Goal: Information Seeking & Learning: Learn about a topic

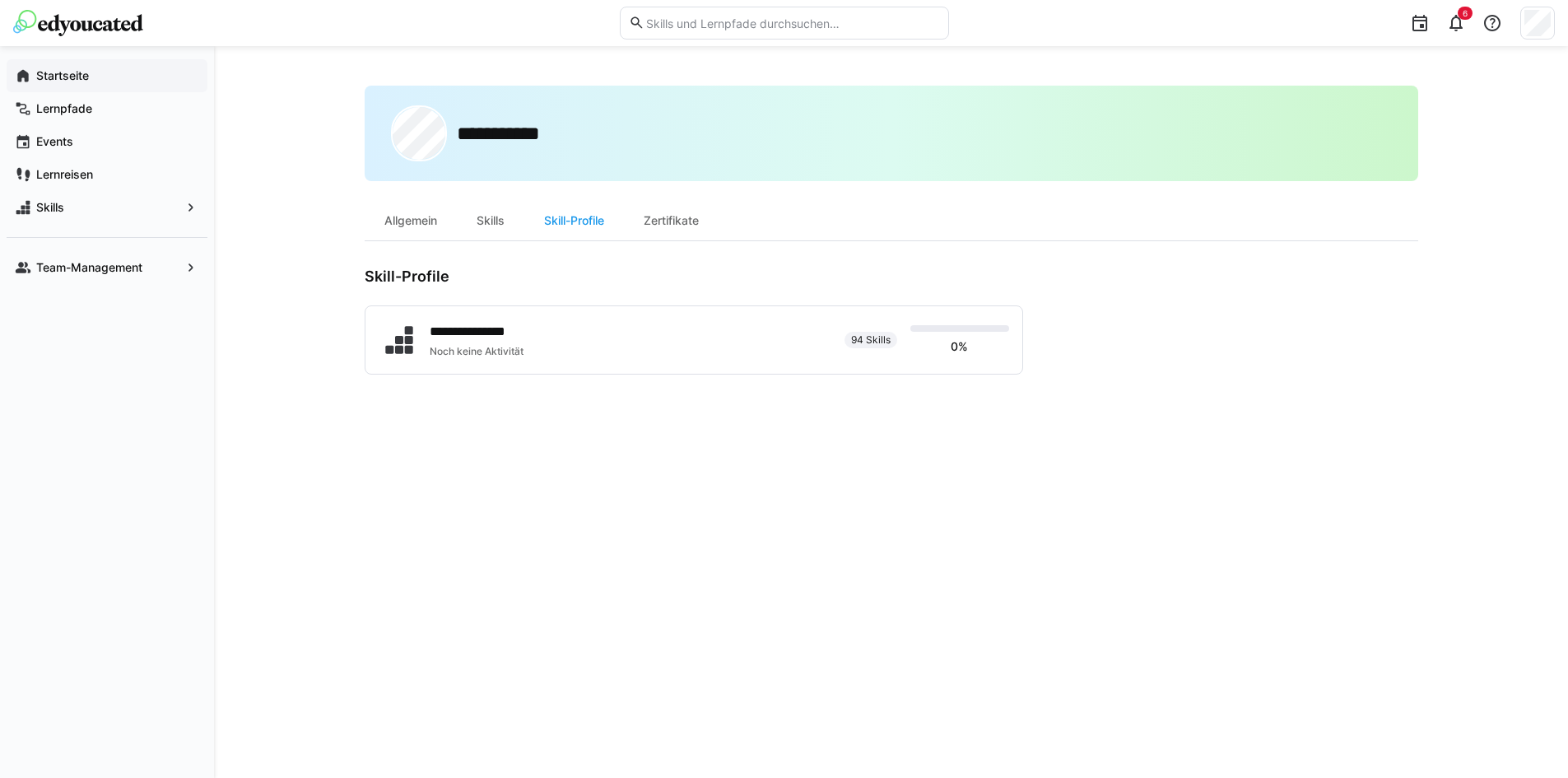
click at [0, 0] on app-navigation-label "Startseite" at bounding box center [0, 0] width 0 height 0
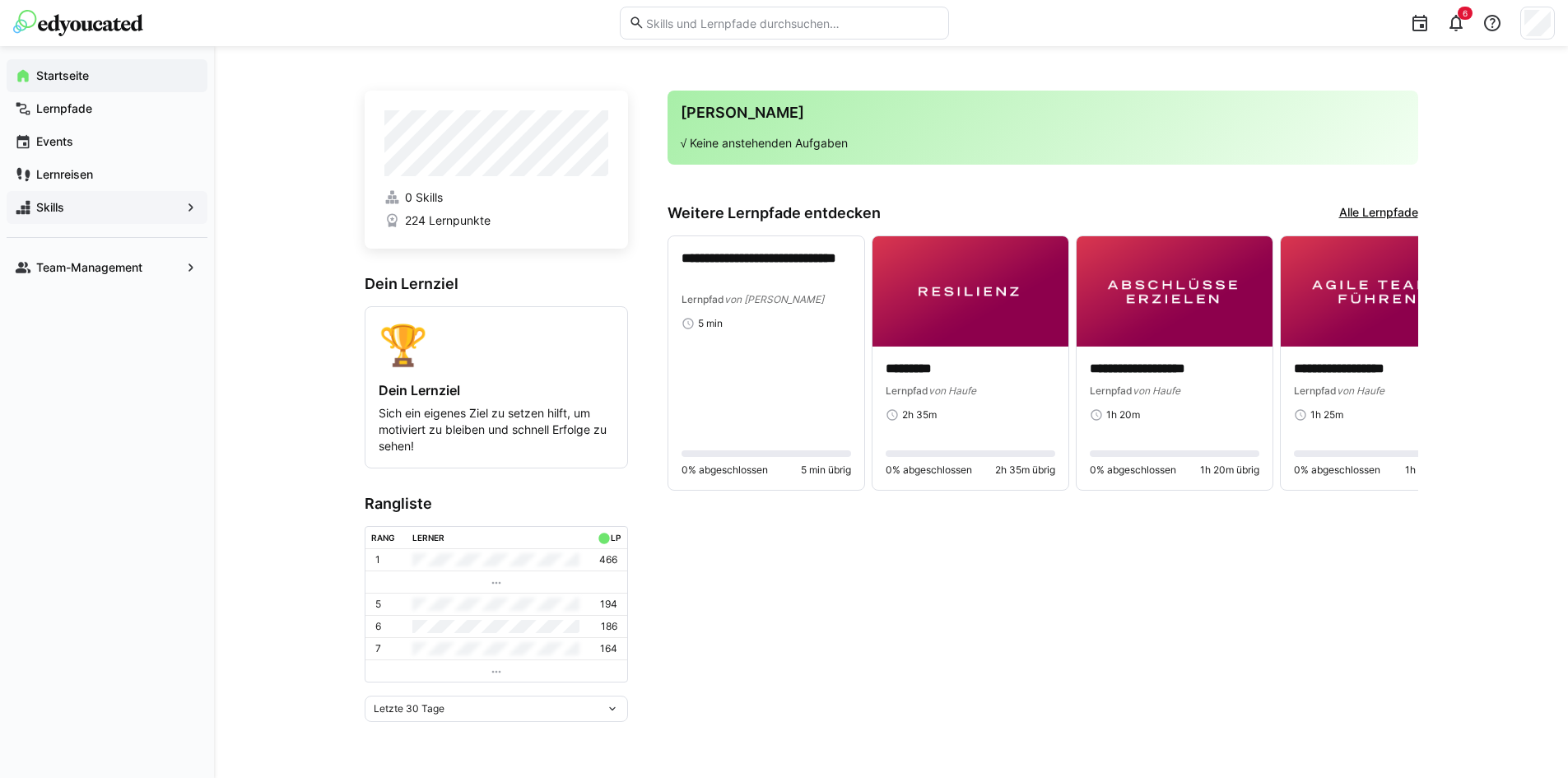
click at [65, 204] on span "Skills" at bounding box center [107, 207] width 147 height 17
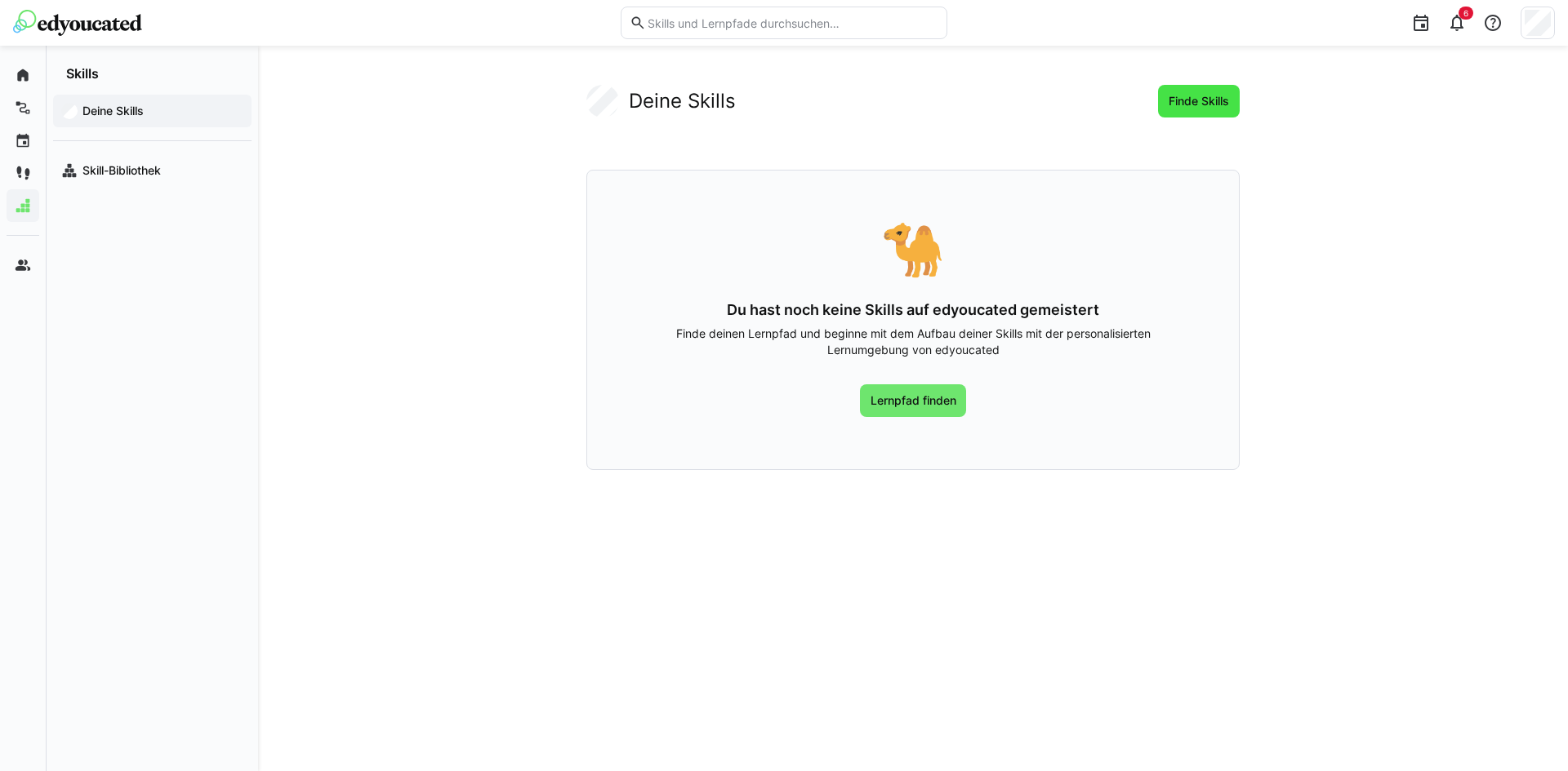
click at [1223, 91] on span "Finde Skills" at bounding box center [1198, 100] width 82 height 32
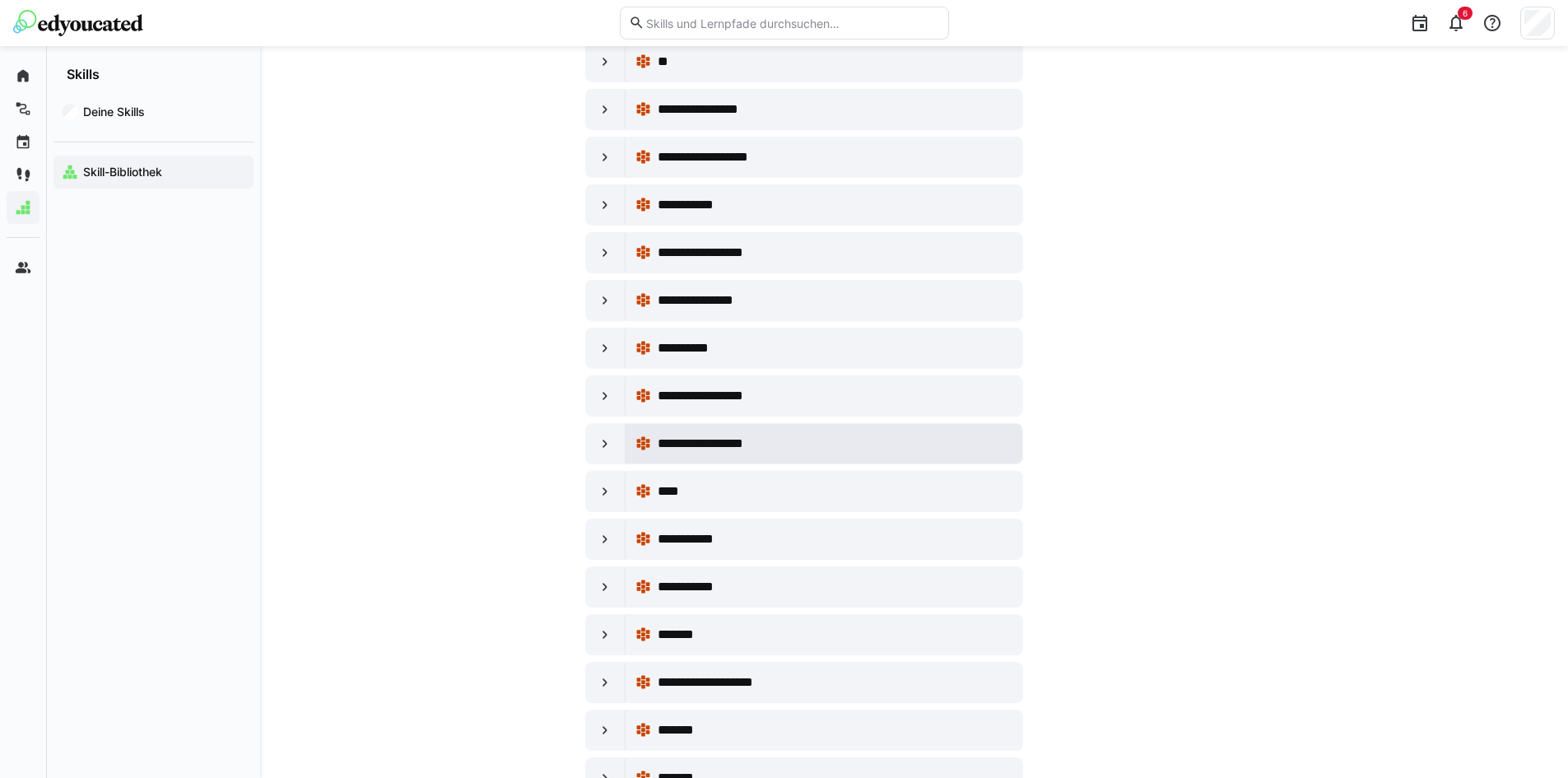
scroll to position [329, 0]
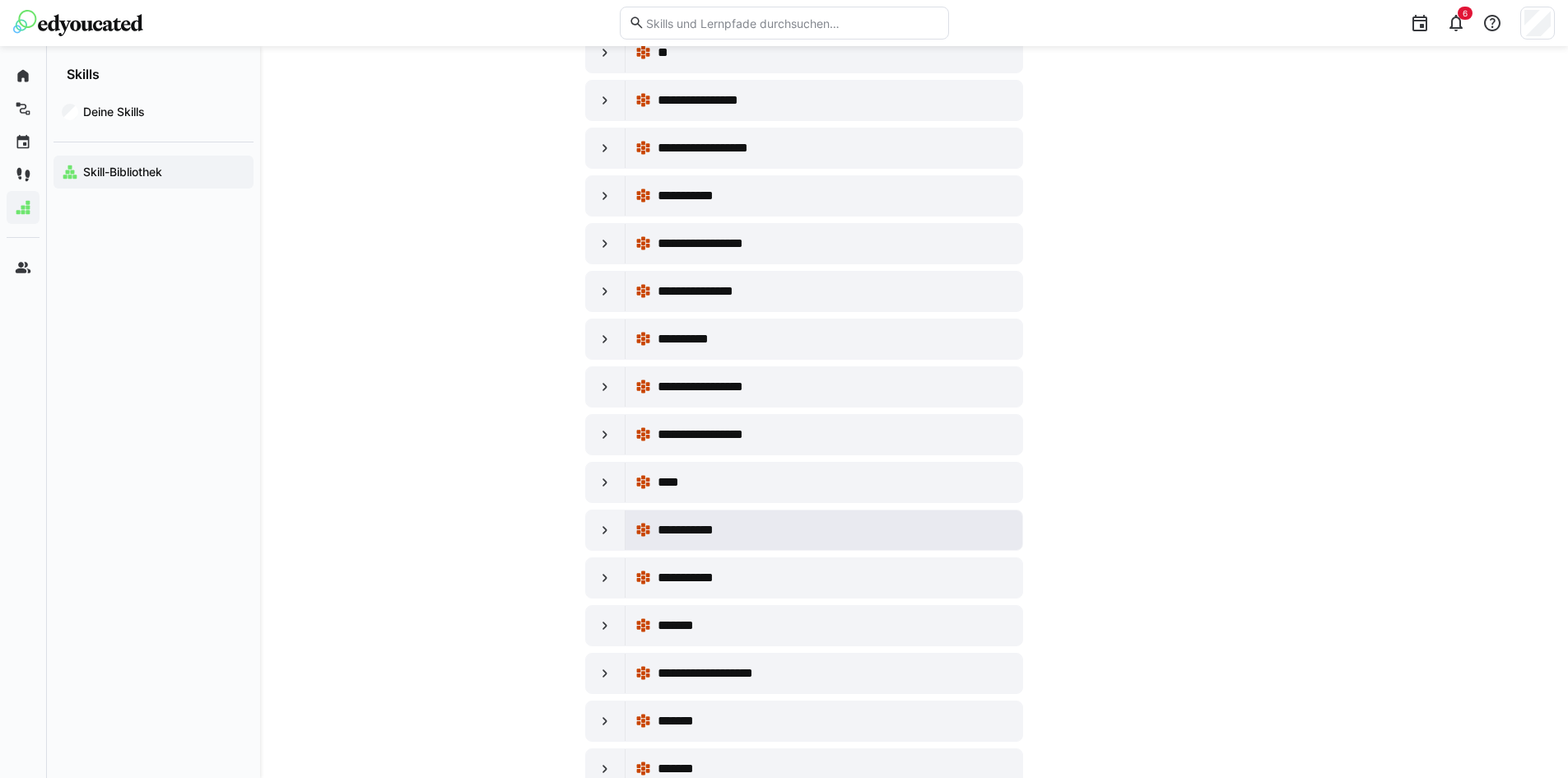
click at [701, 531] on span "**********" at bounding box center [695, 531] width 76 height 20
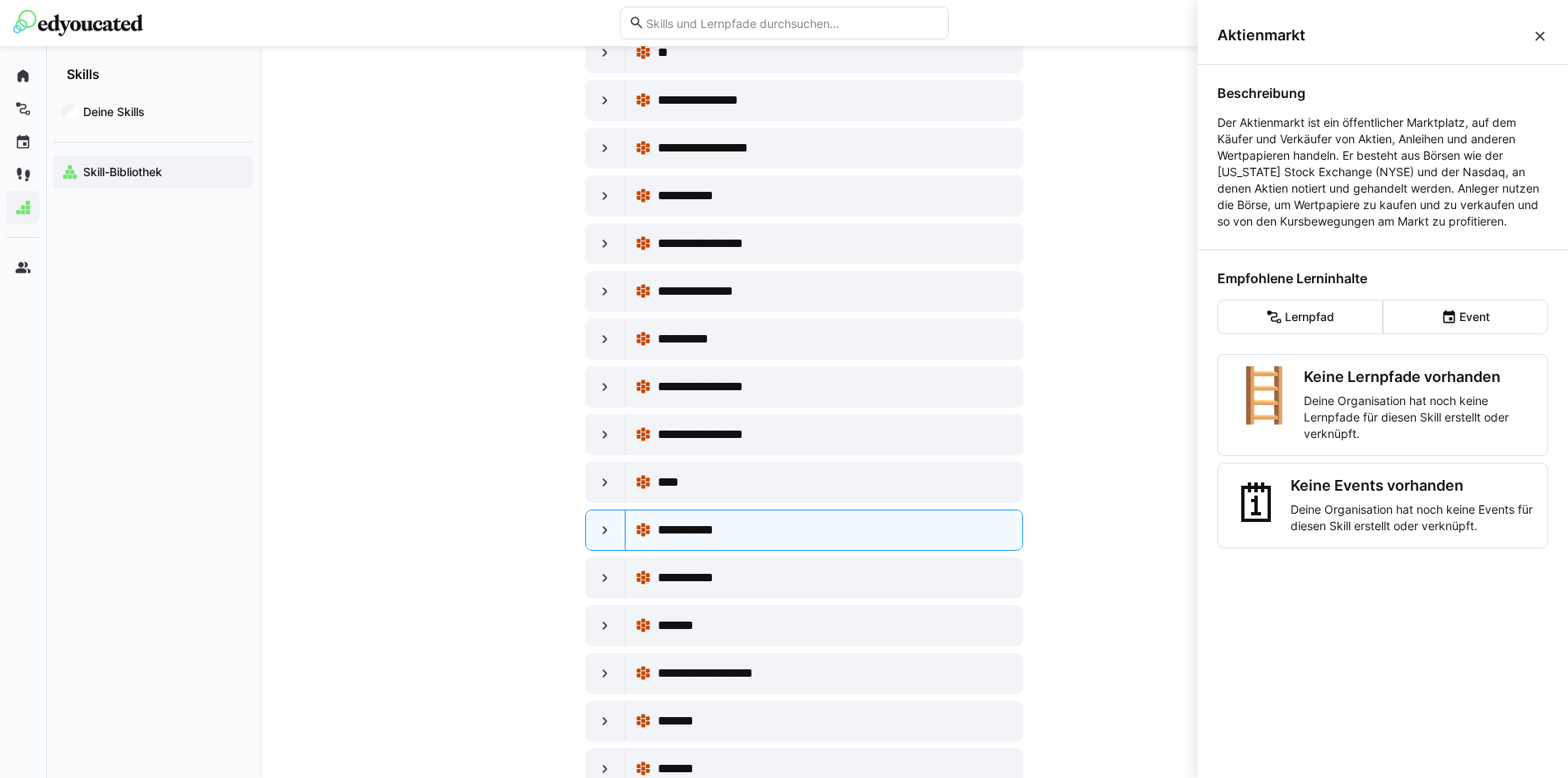
click at [1537, 34] on eds-icon at bounding box center [1540, 36] width 17 height 17
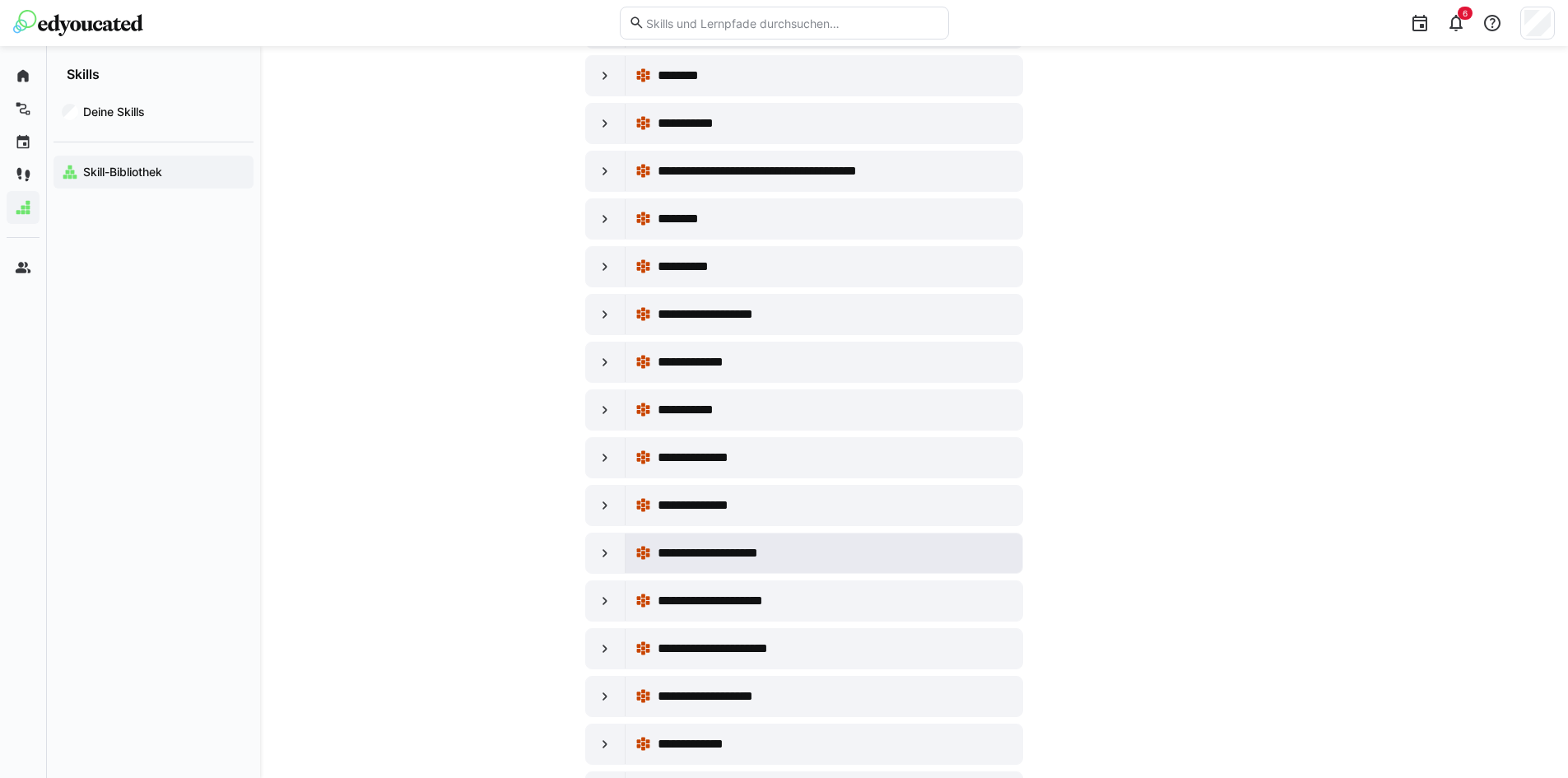
scroll to position [1538, 0]
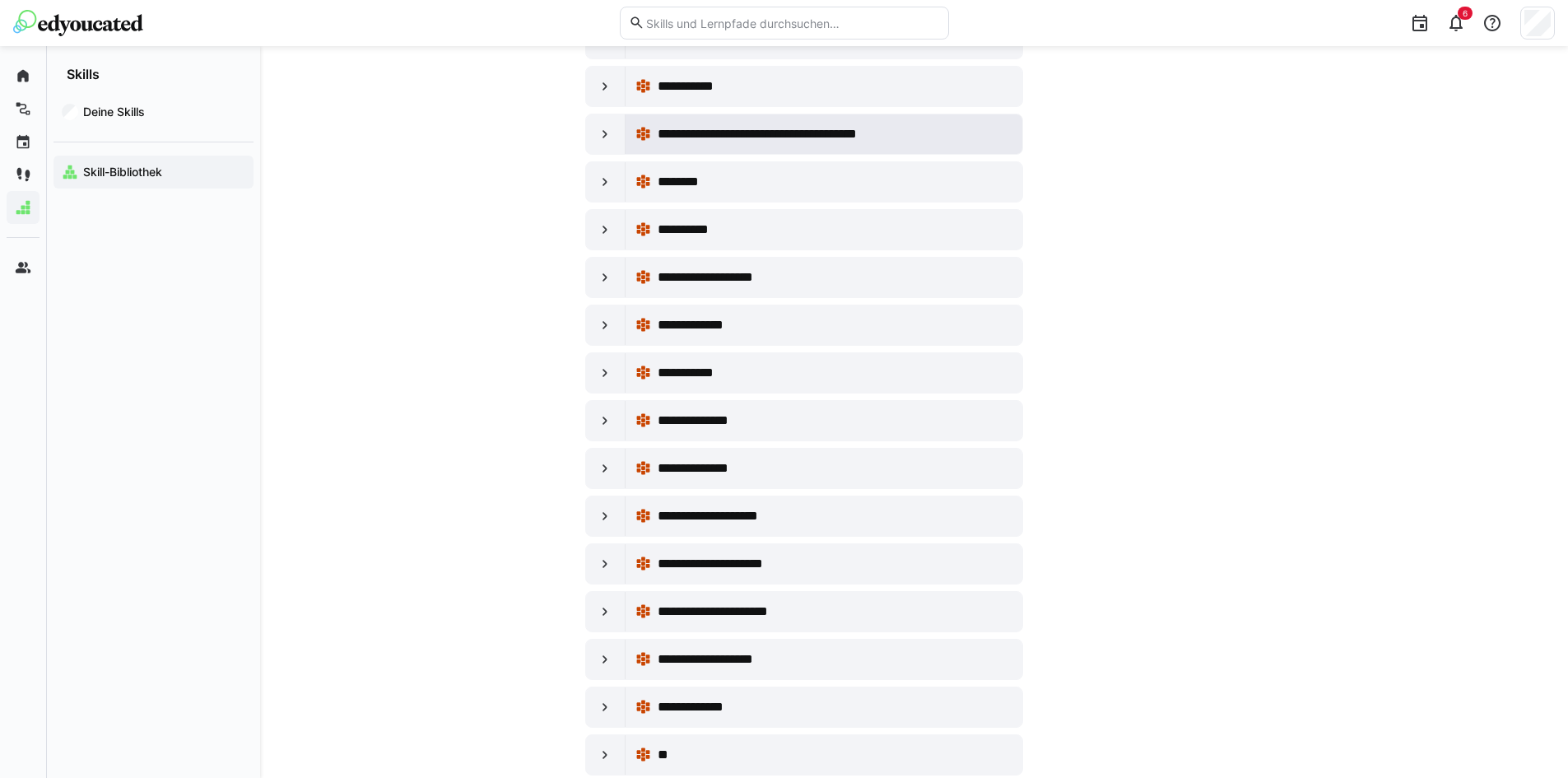
click at [783, 133] on span "**********" at bounding box center [785, 134] width 257 height 20
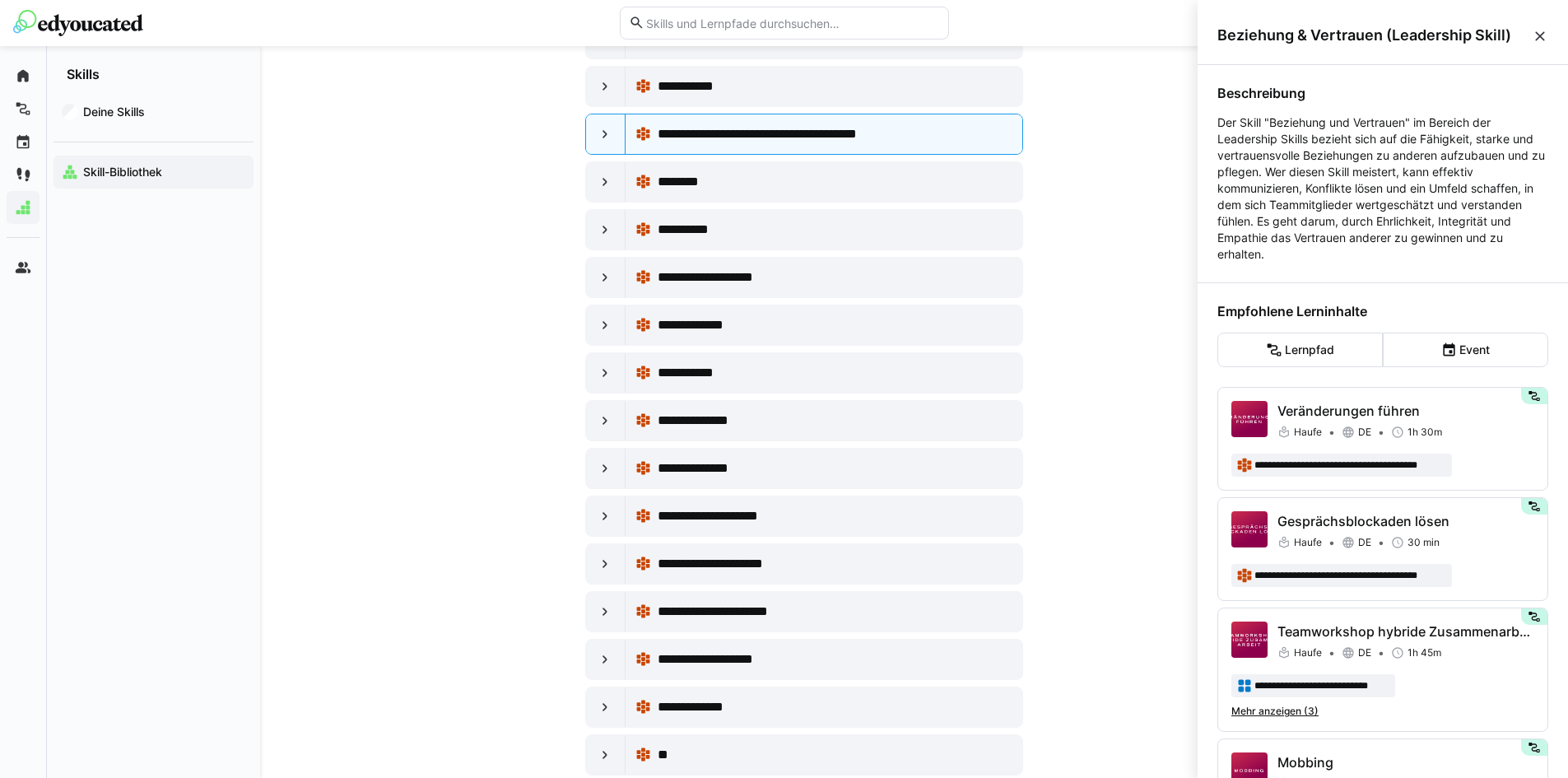
click at [1532, 36] on eds-icon at bounding box center [1540, 36] width 17 height 17
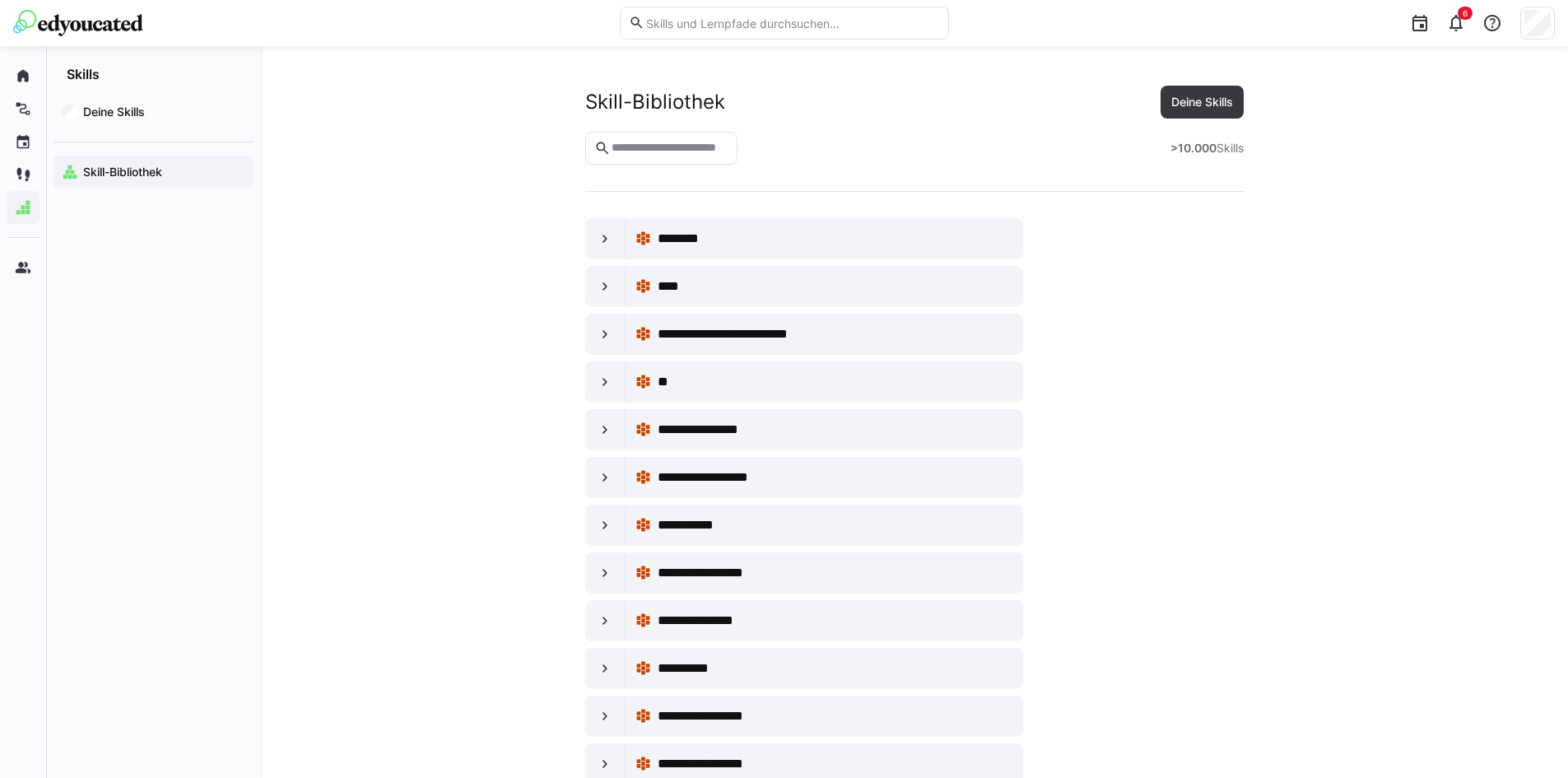
scroll to position [1538, 0]
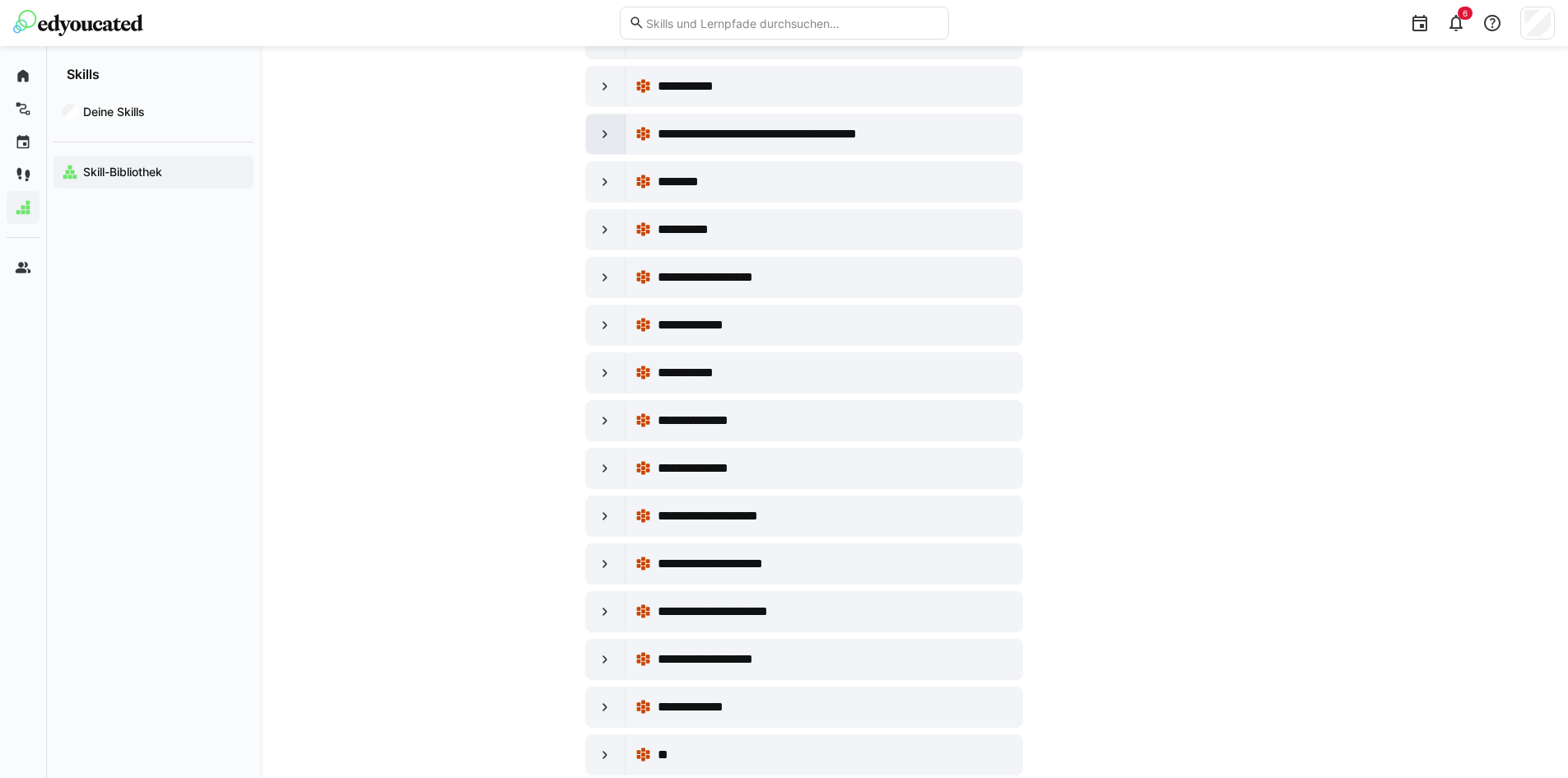
click at [603, 138] on eds-icon at bounding box center [605, 134] width 17 height 17
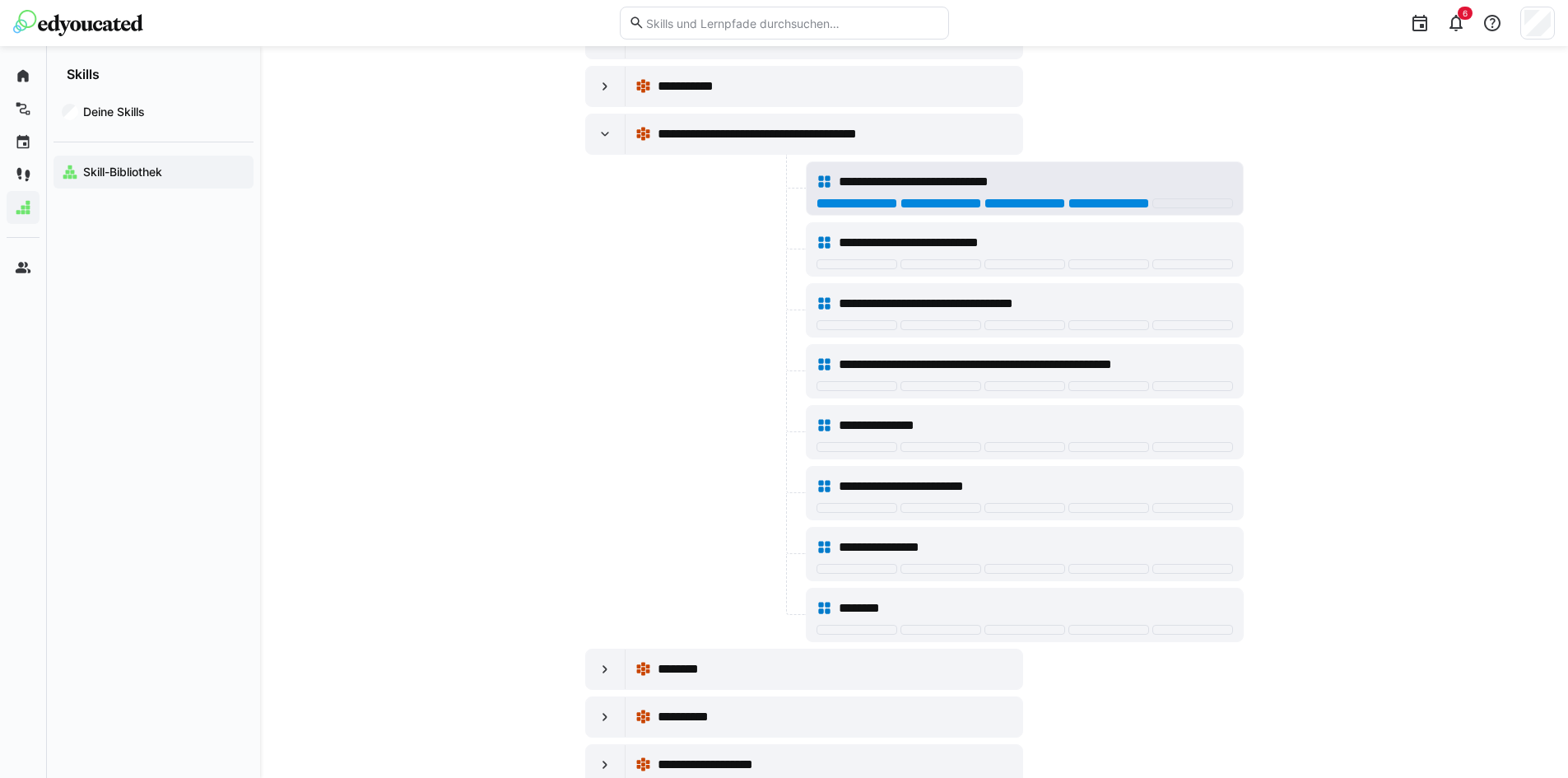
click at [1140, 204] on div at bounding box center [1108, 203] width 80 height 10
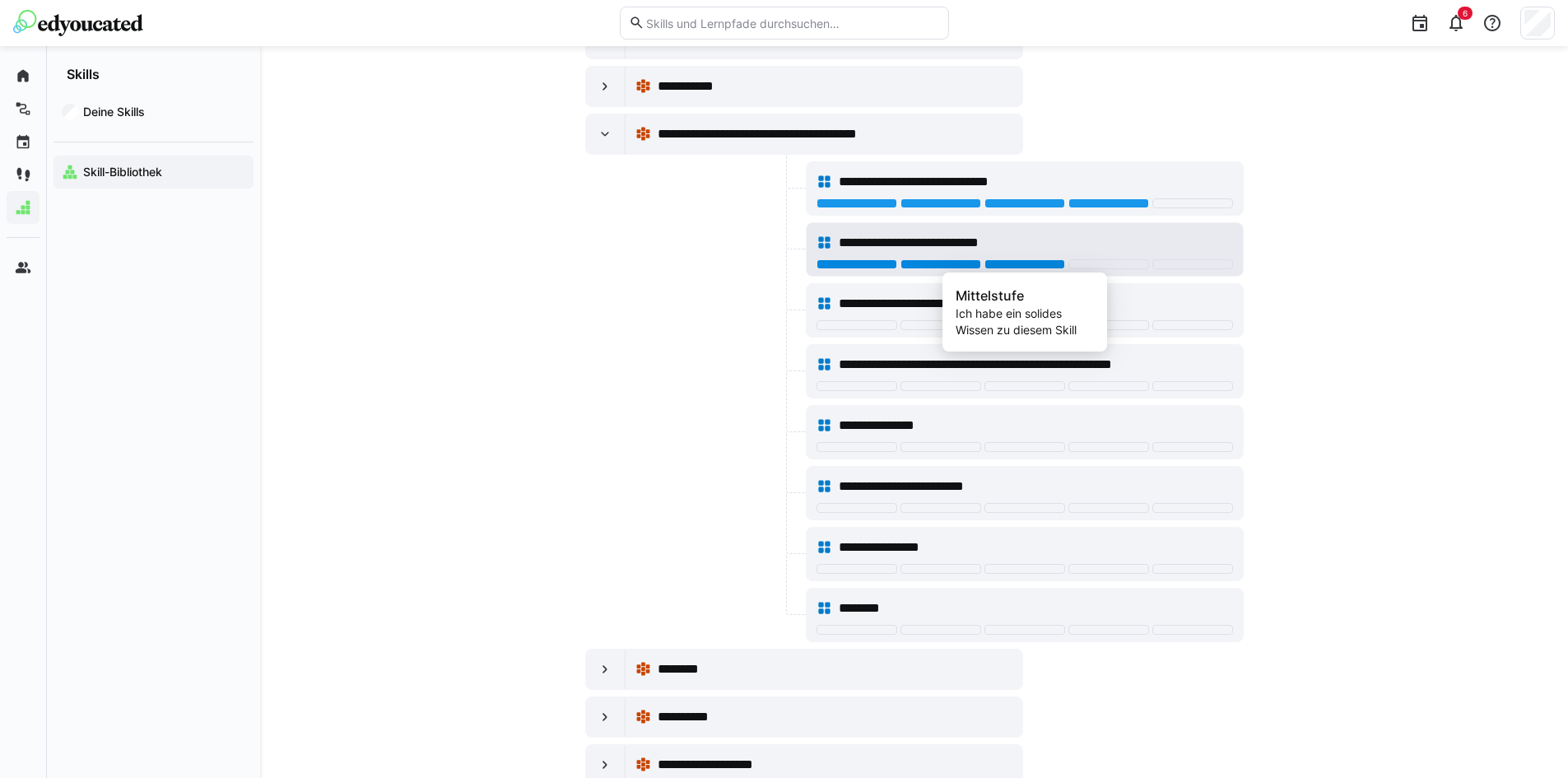
click at [1054, 264] on div at bounding box center [1025, 264] width 80 height 10
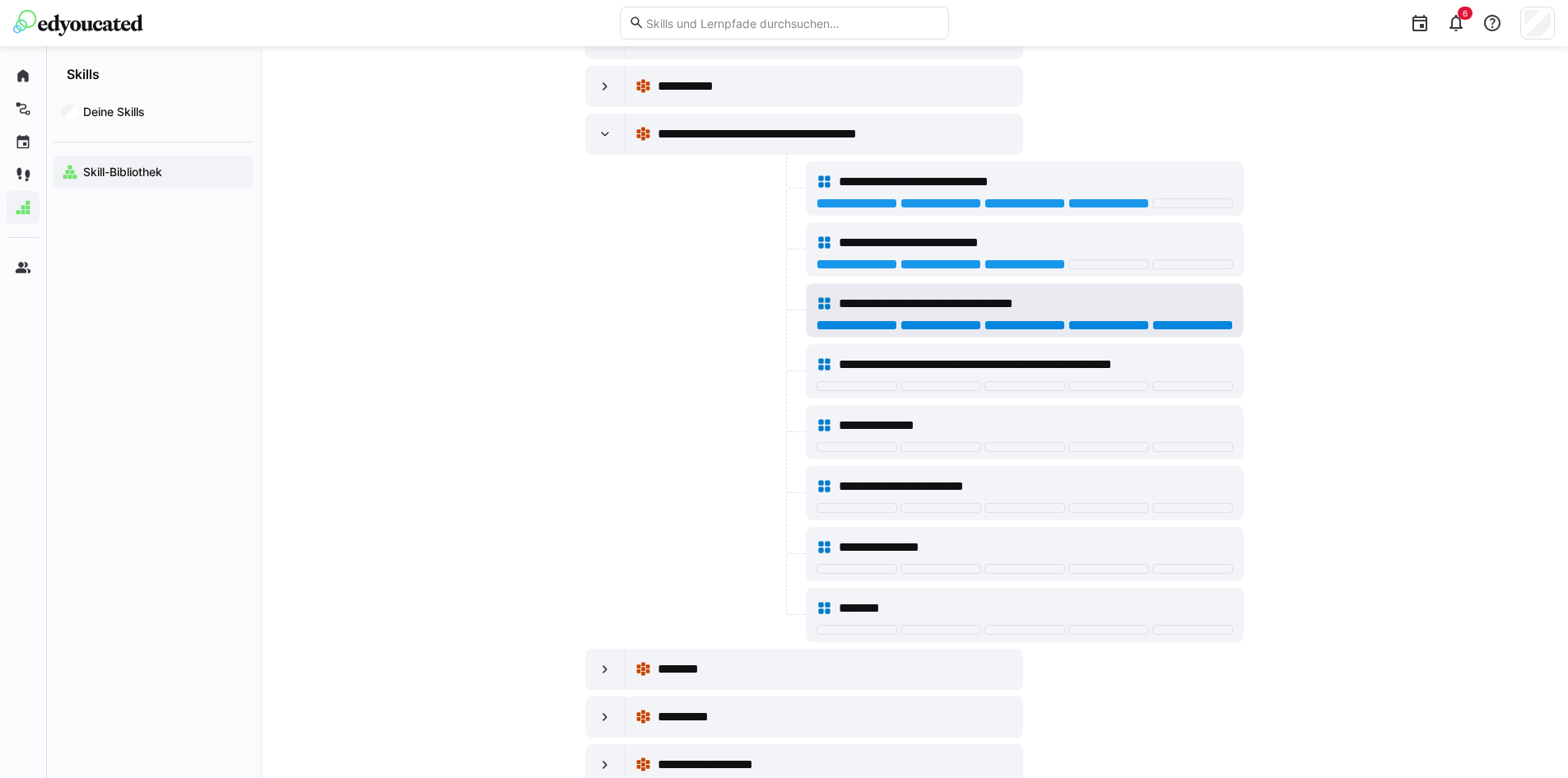
click at [1165, 324] on div at bounding box center [1192, 325] width 80 height 10
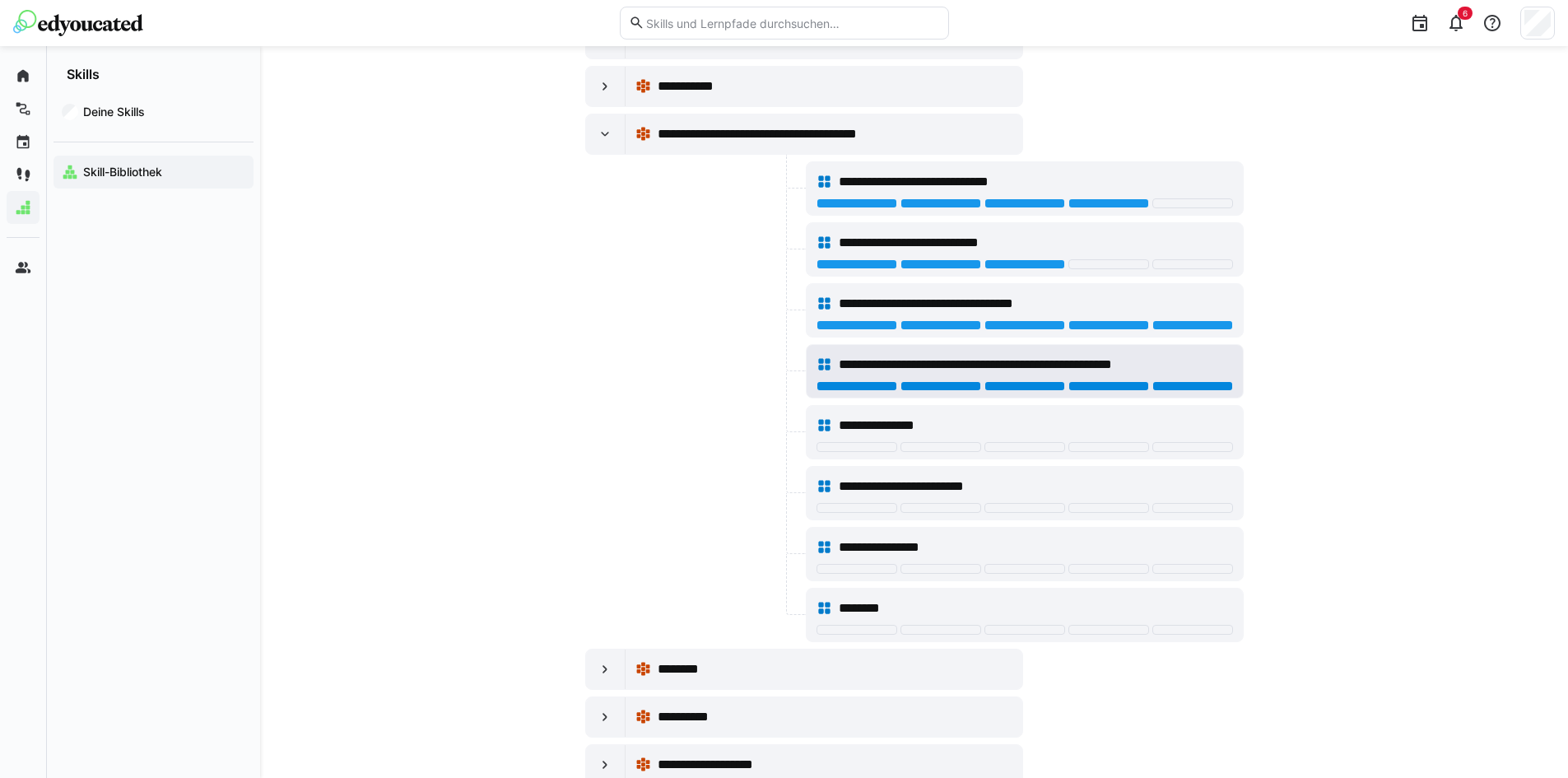
drag, startPoint x: 1230, startPoint y: 385, endPoint x: 1045, endPoint y: 423, distance: 188.9
click at [1229, 385] on div at bounding box center [1192, 386] width 80 height 10
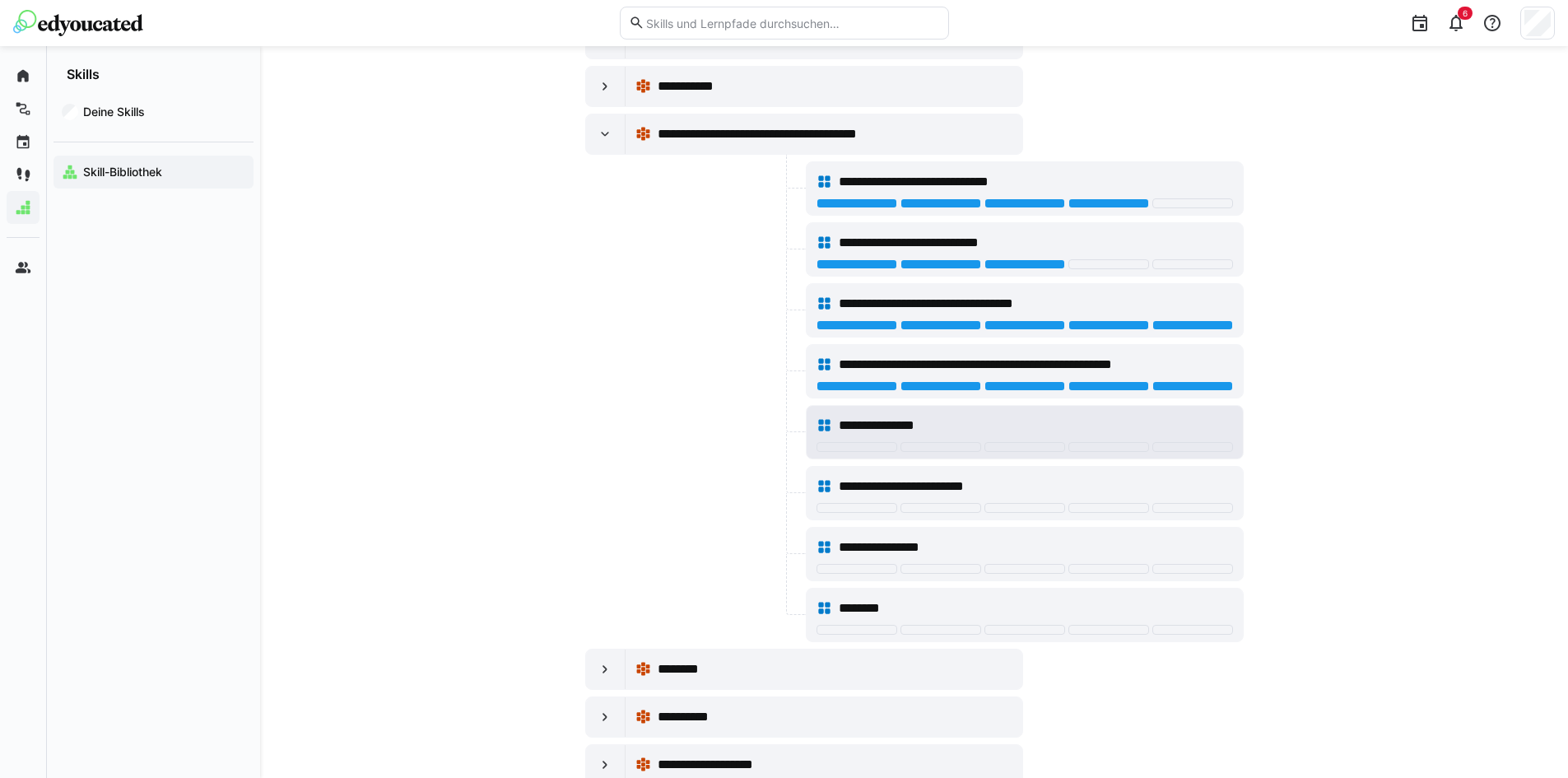
click at [1039, 441] on div "**********" at bounding box center [1025, 426] width 417 height 33
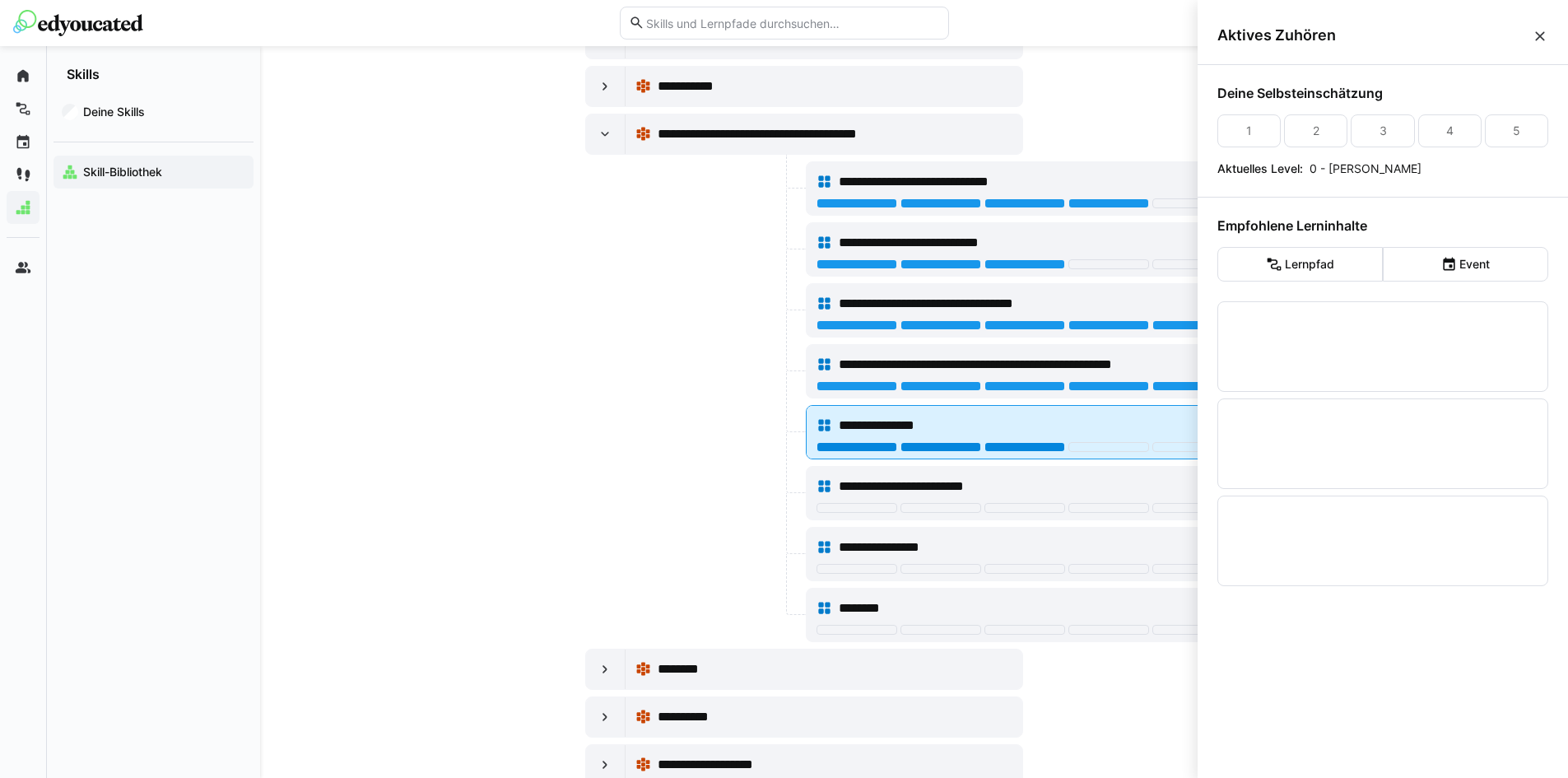
scroll to position [0, 0]
click at [1034, 449] on div at bounding box center [1025, 448] width 80 height 10
click at [1102, 451] on div at bounding box center [1108, 448] width 80 height 10
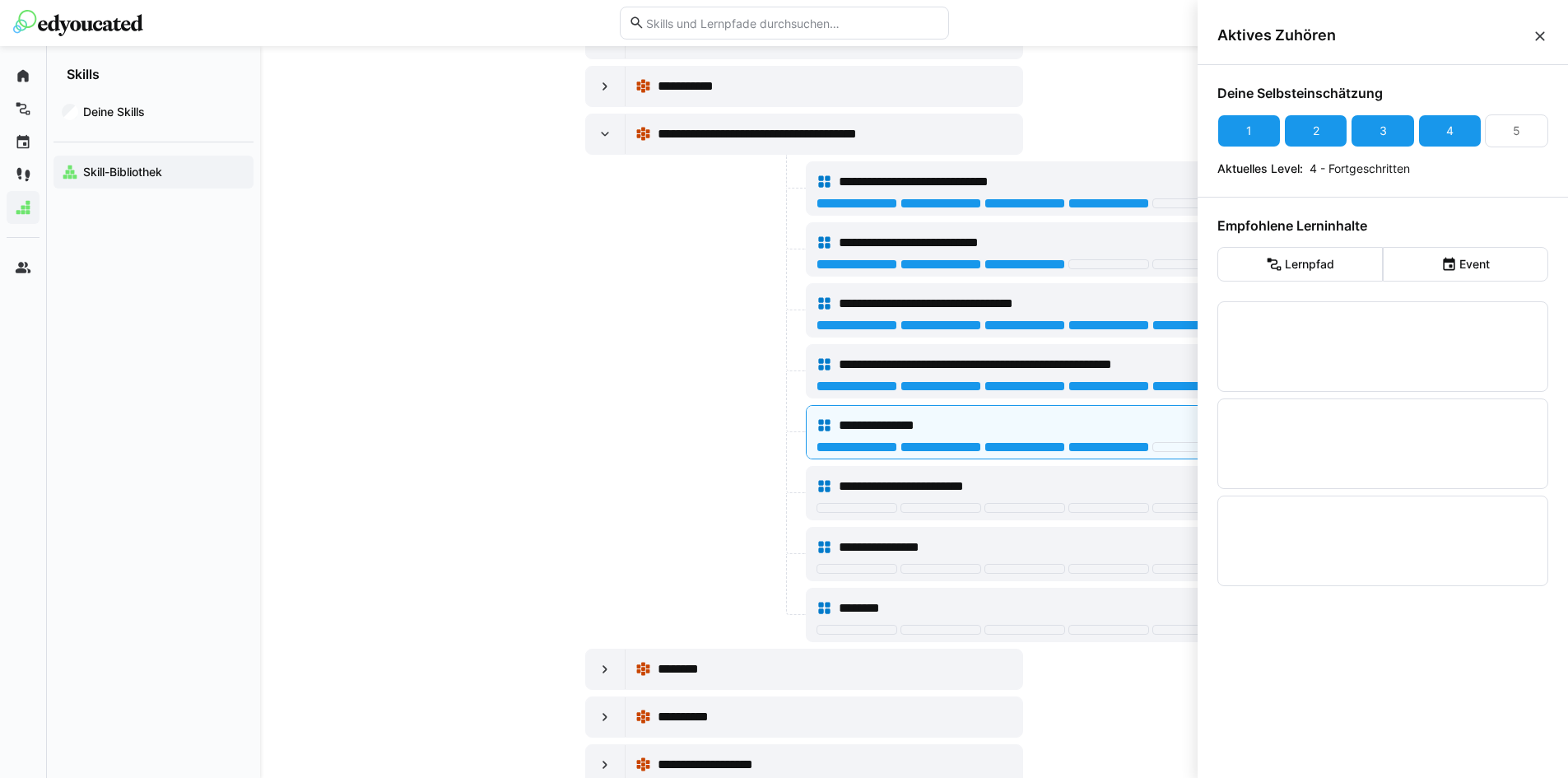
click at [1534, 38] on eds-icon at bounding box center [1540, 36] width 17 height 17
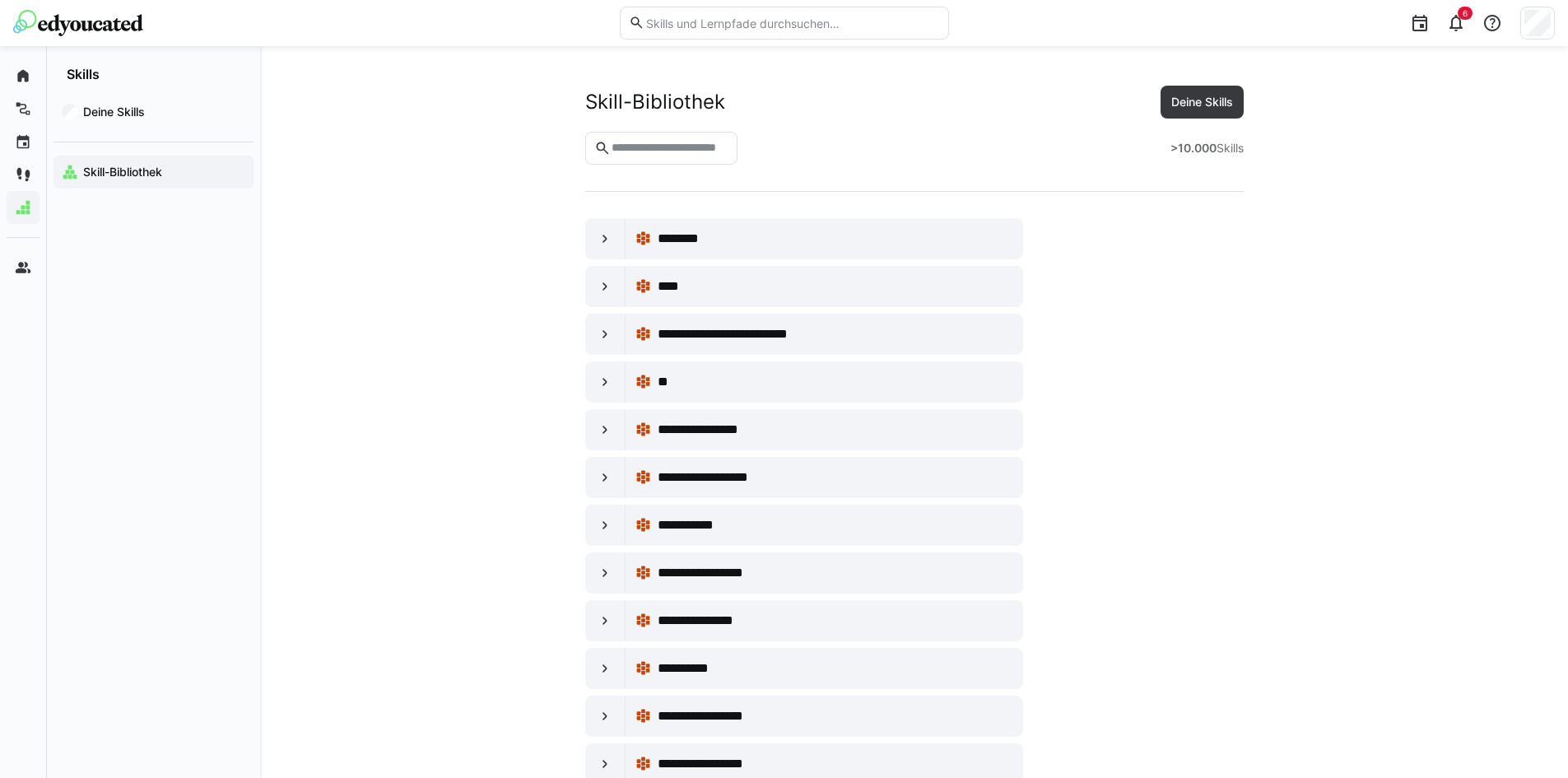
scroll to position [1538, 0]
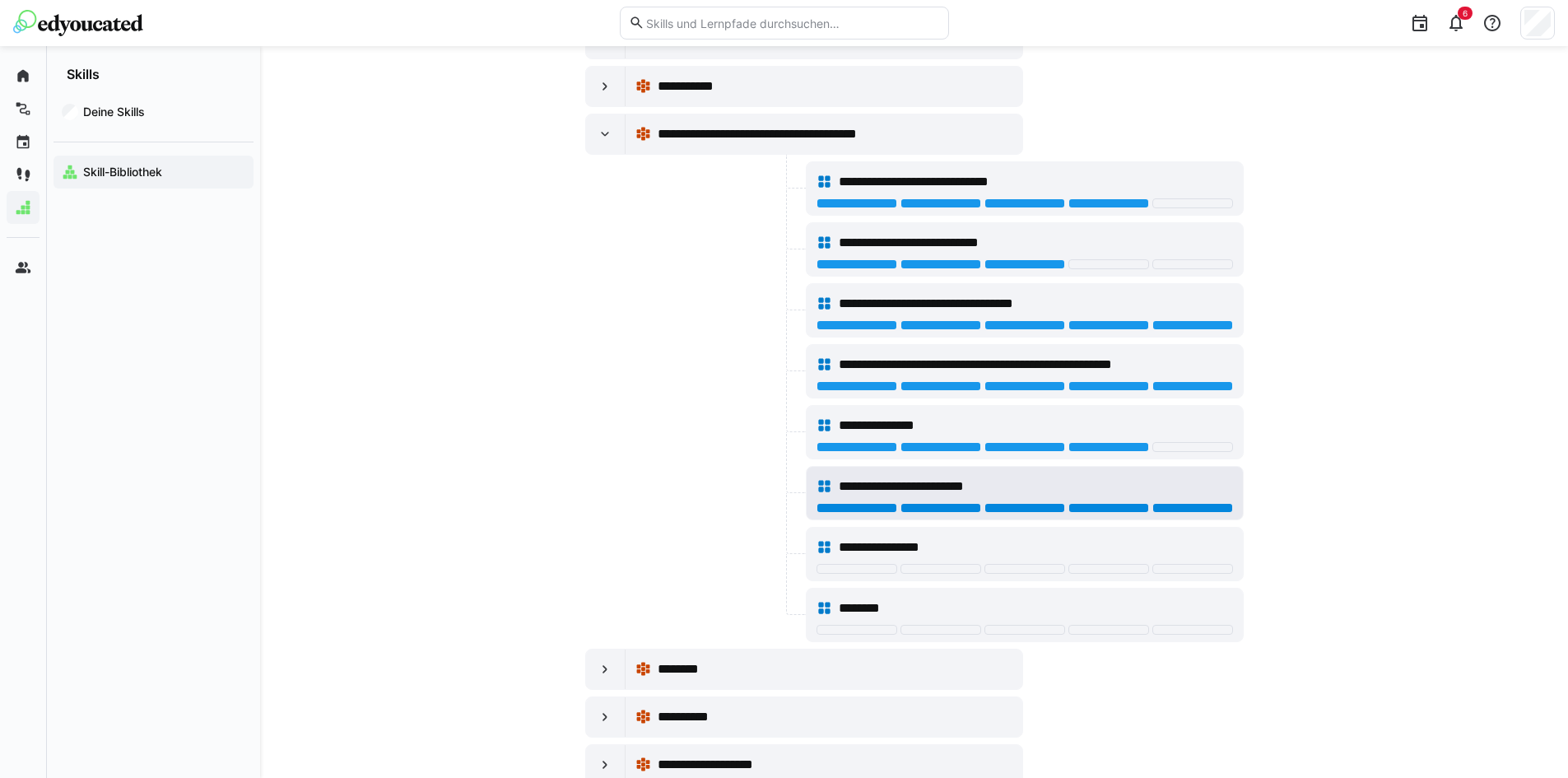
click at [1199, 505] on div at bounding box center [1192, 508] width 80 height 10
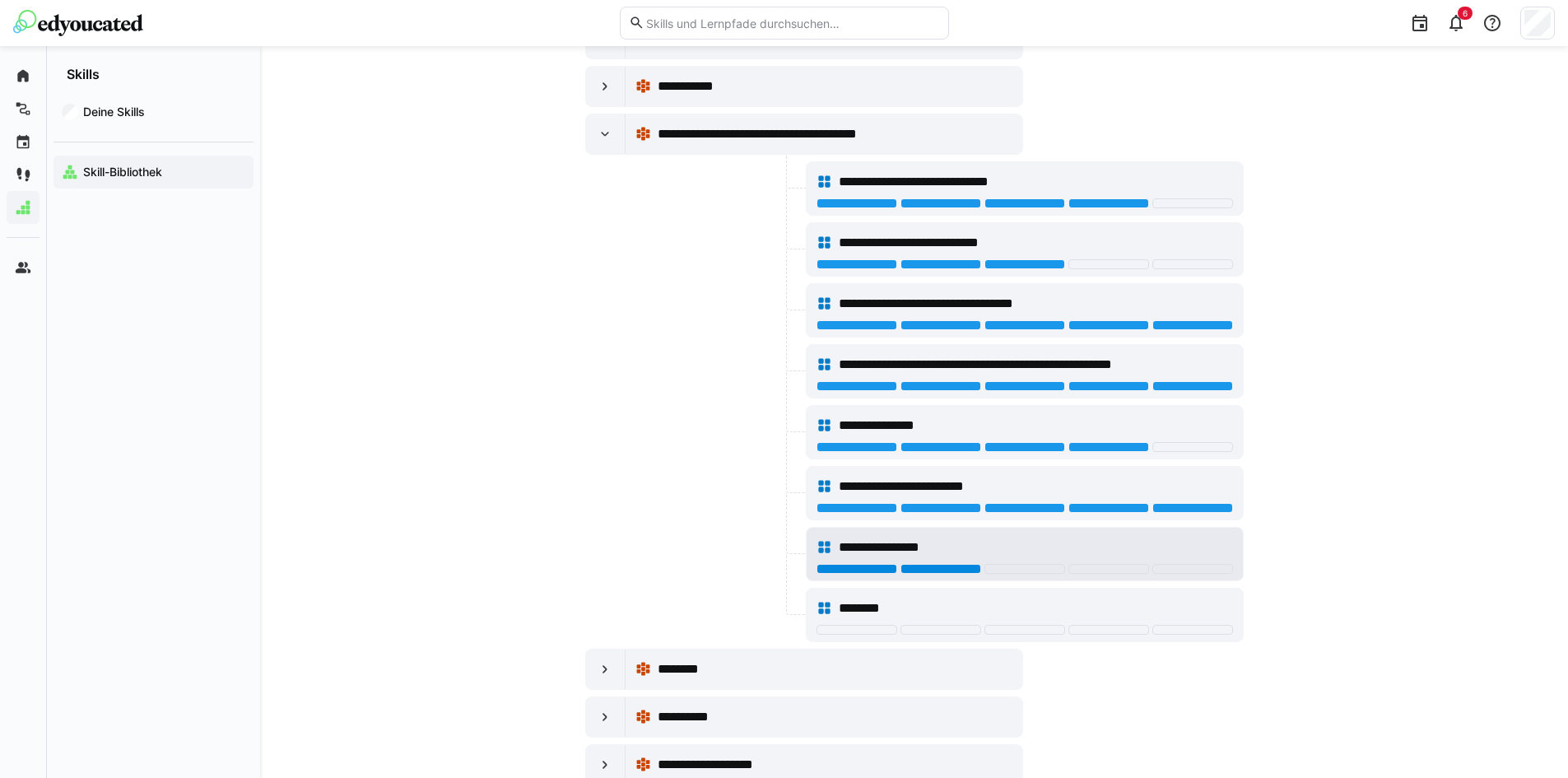
click at [953, 569] on div at bounding box center [940, 570] width 80 height 10
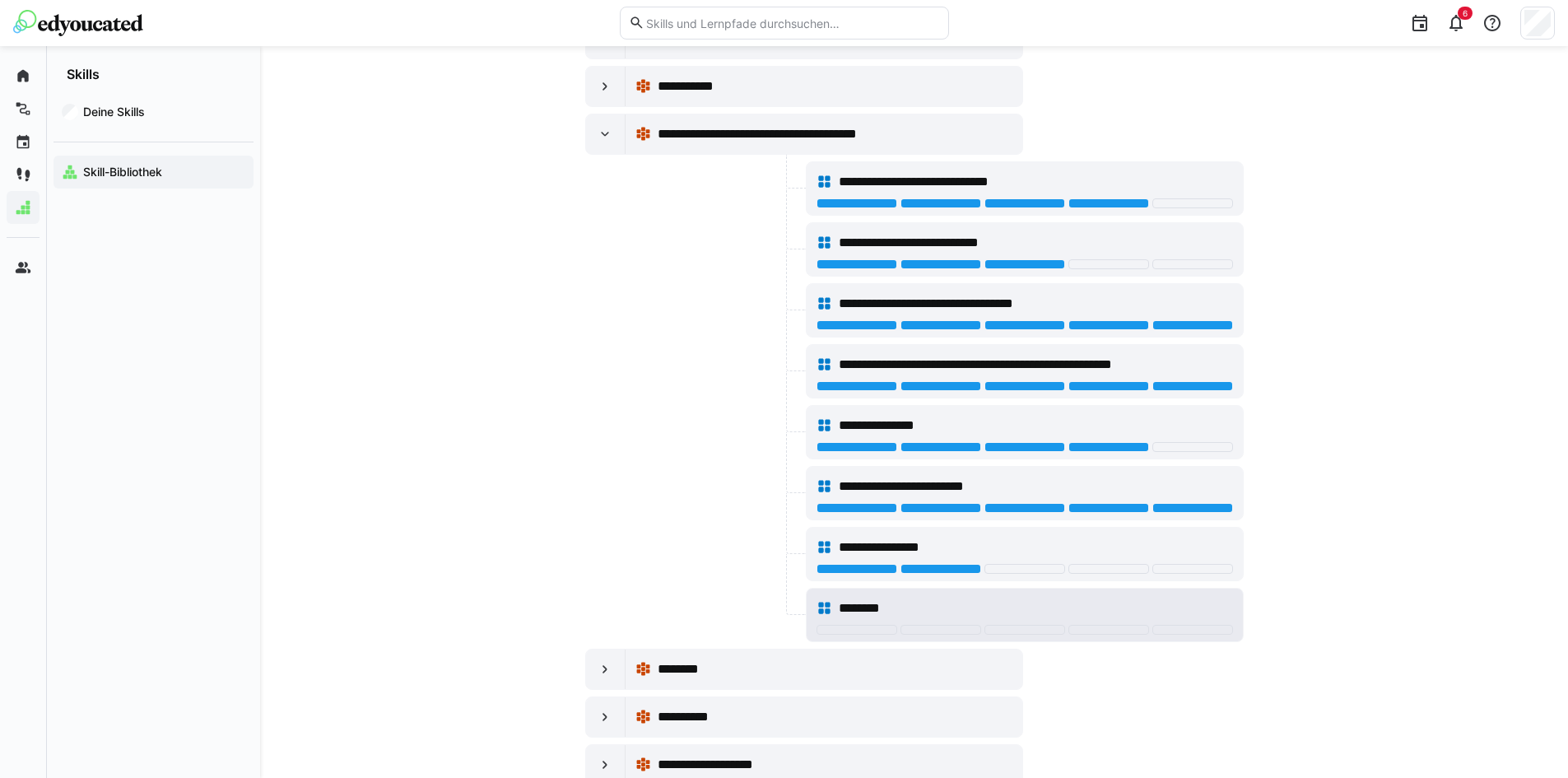
click at [1187, 629] on div at bounding box center [1192, 630] width 80 height 10
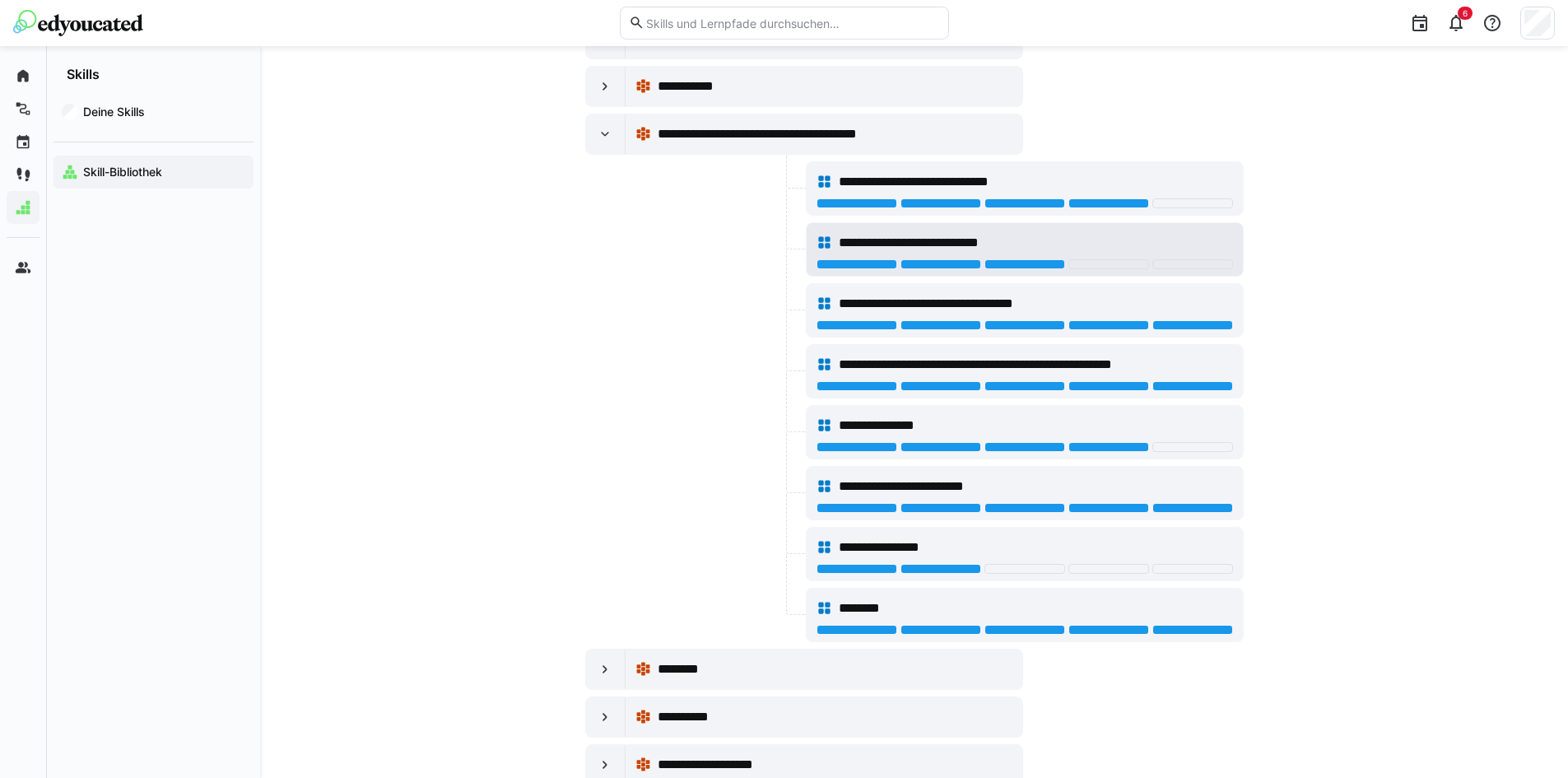
click at [1170, 267] on div at bounding box center [1192, 264] width 80 height 10
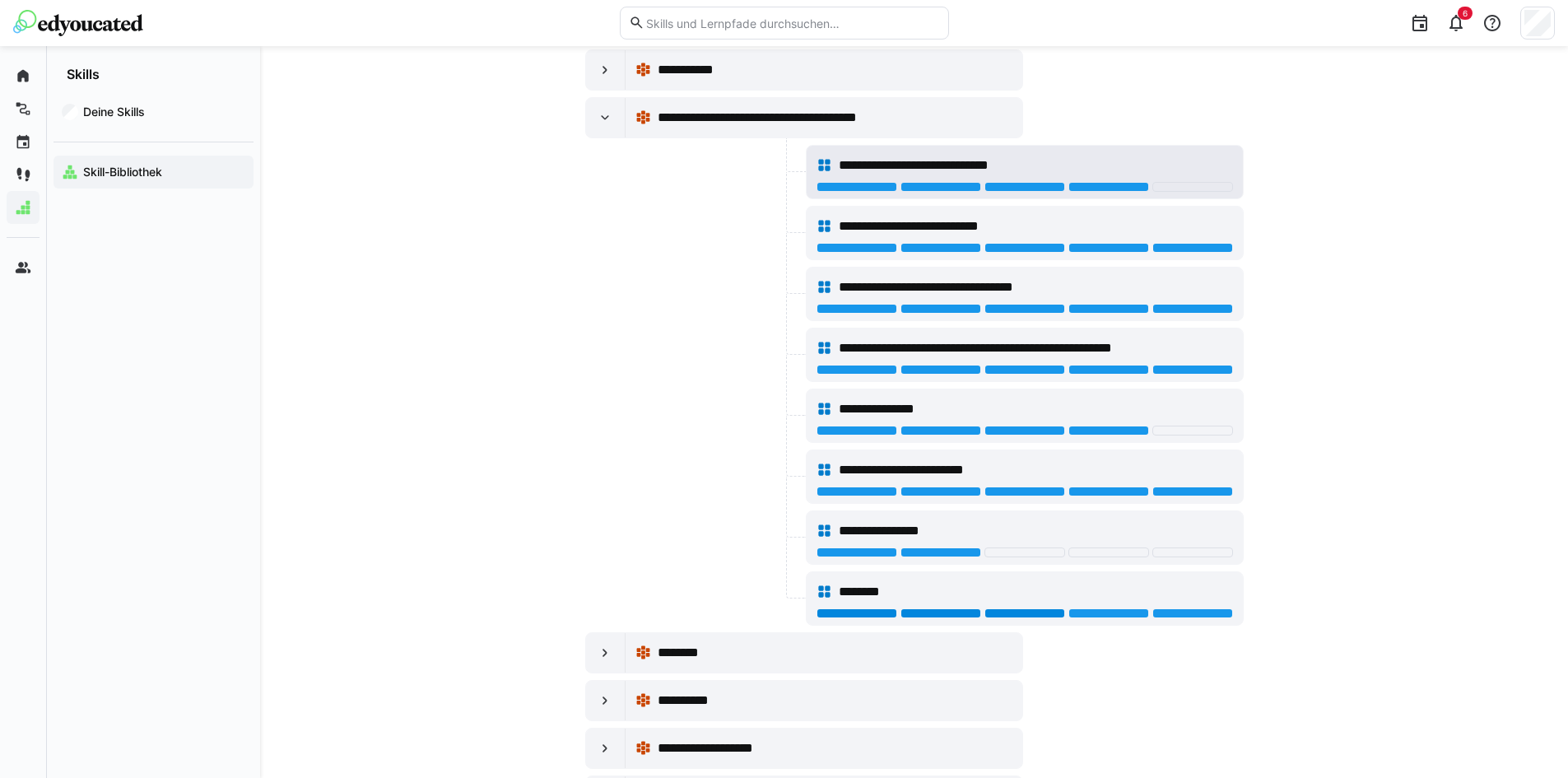
scroll to position [1318, 0]
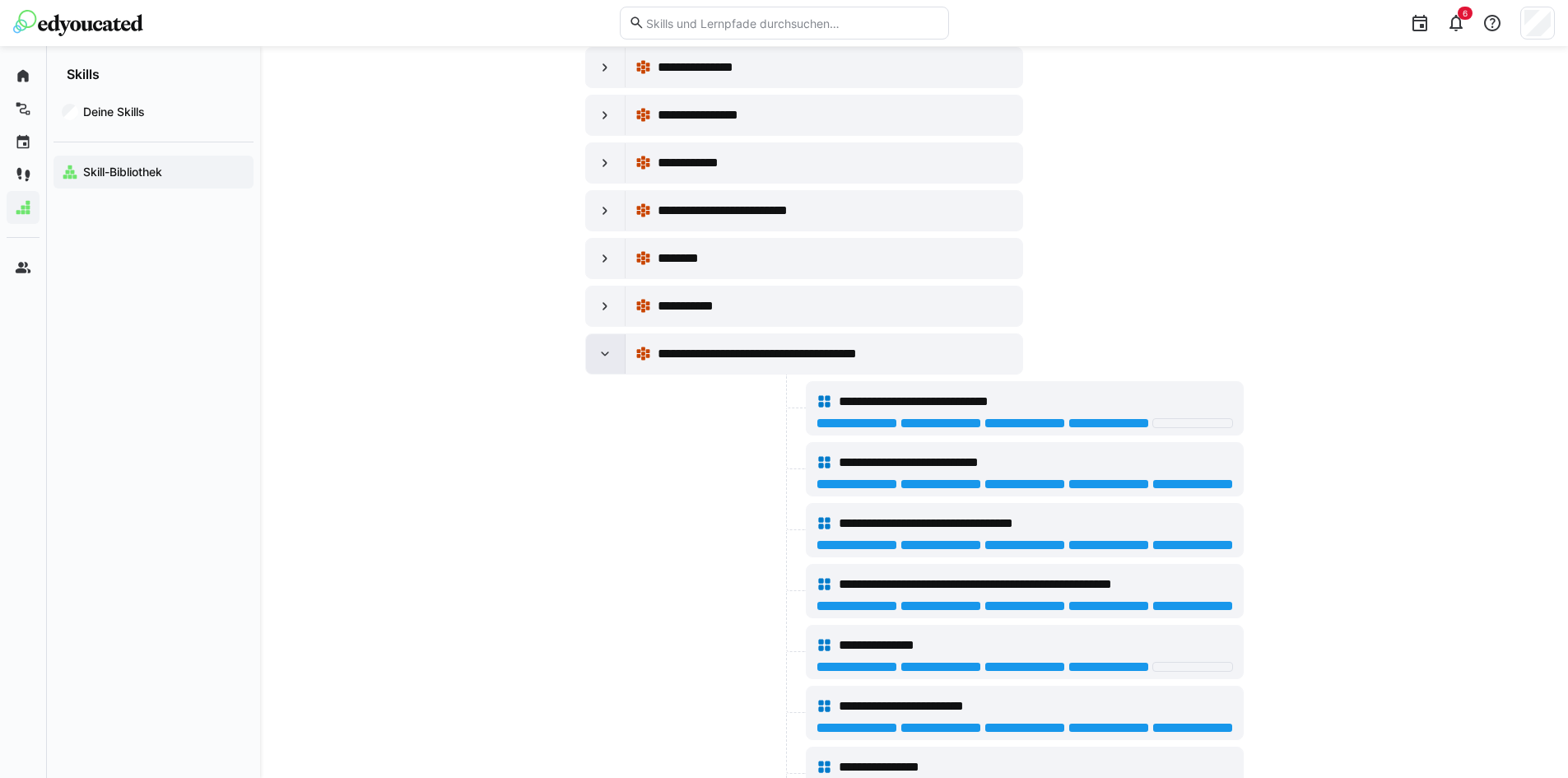
click at [606, 346] on eds-icon at bounding box center [605, 354] width 17 height 17
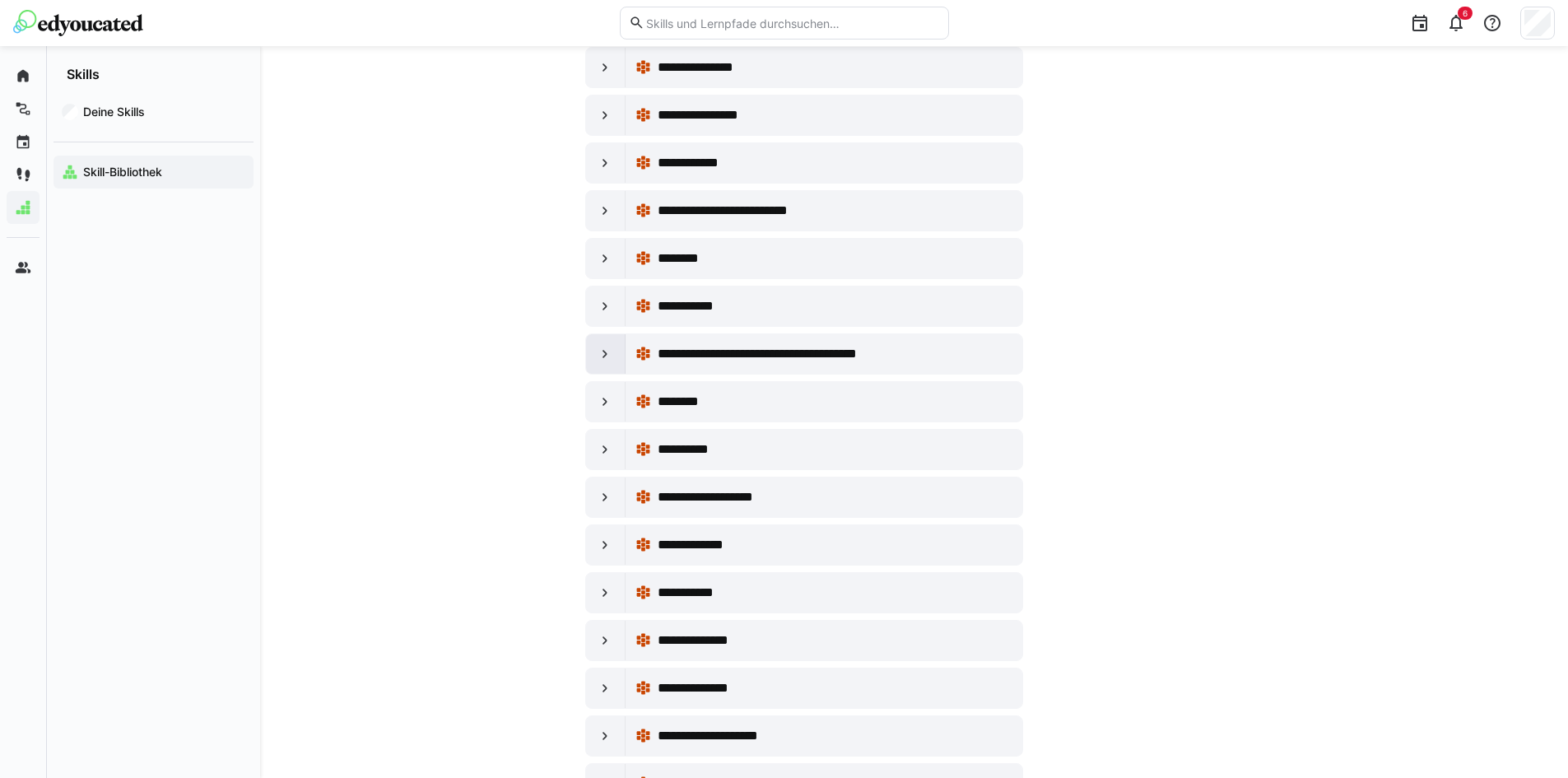
click at [603, 358] on eds-icon at bounding box center [605, 354] width 17 height 17
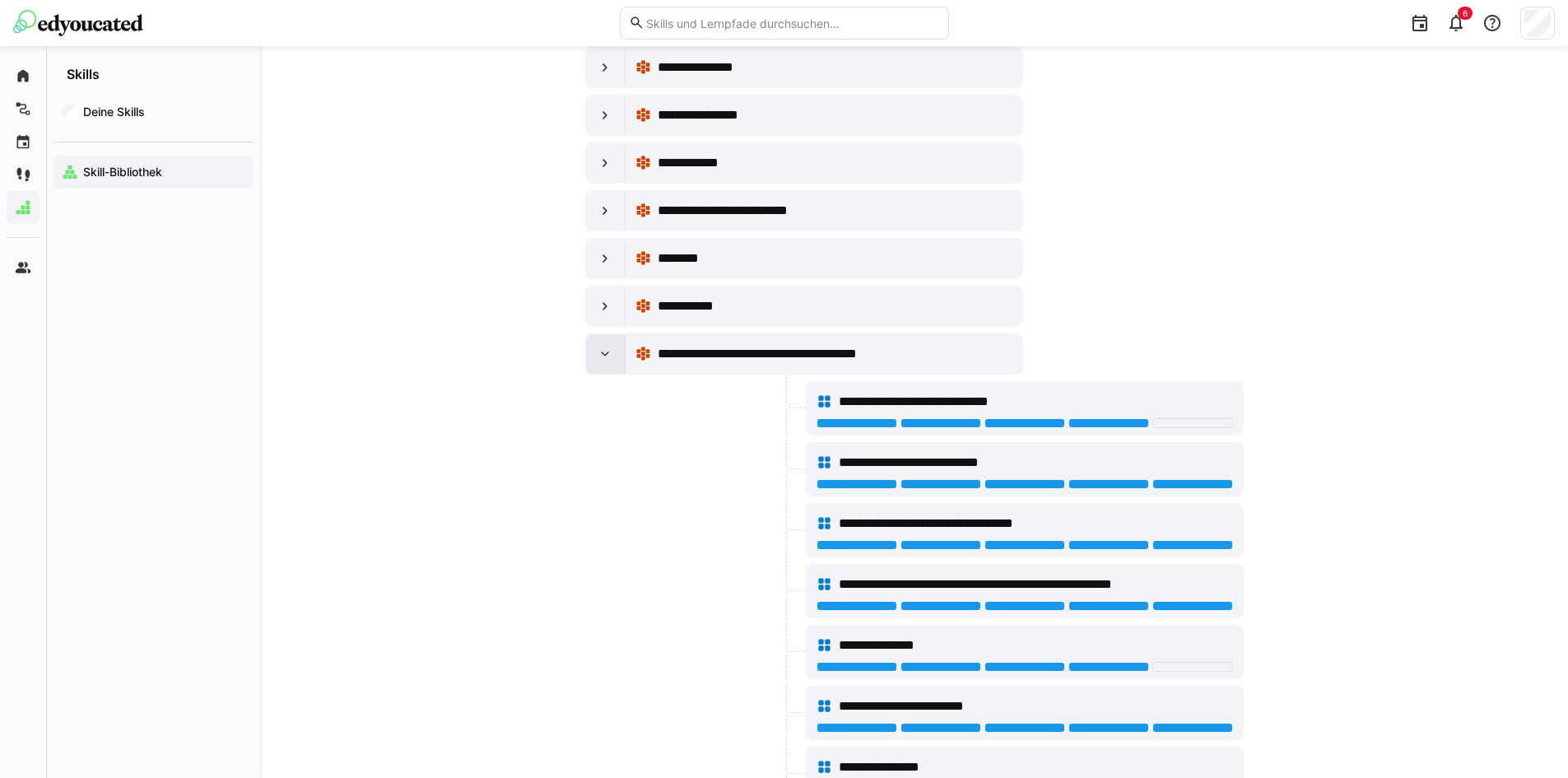
click at [611, 353] on eds-icon at bounding box center [605, 354] width 17 height 17
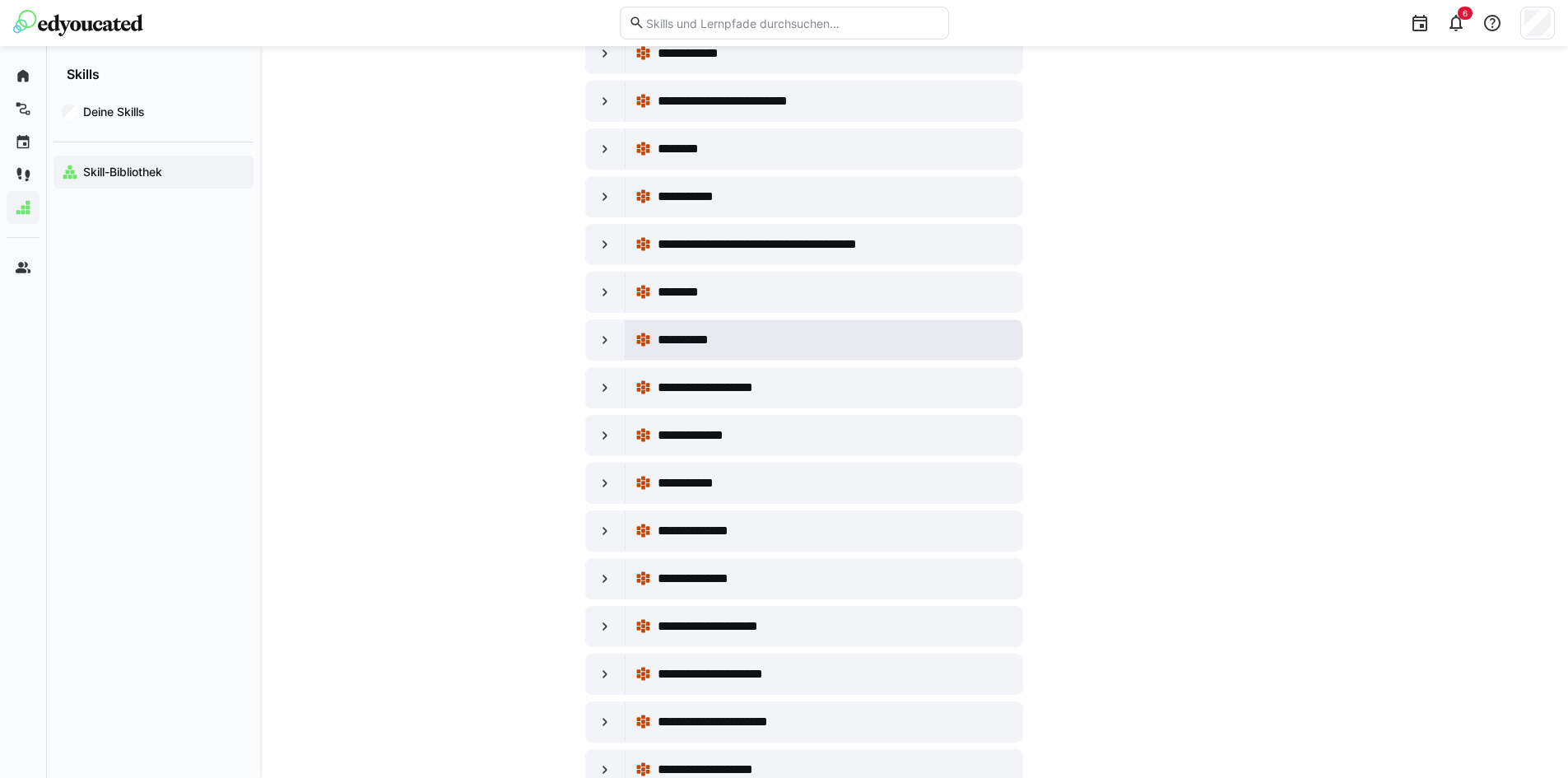
scroll to position [1538, 0]
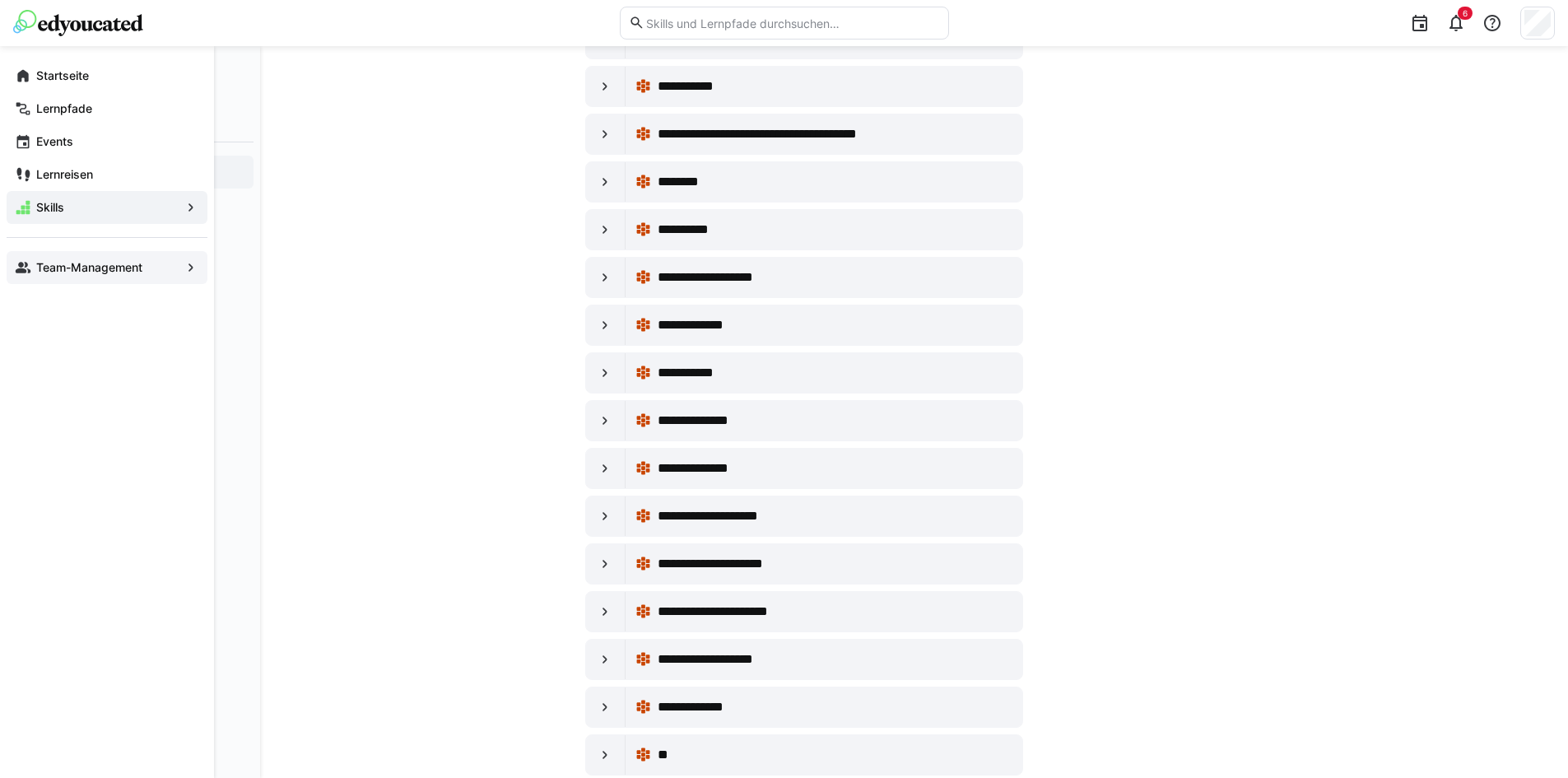
click at [0, 0] on app-navigation-label "Team-Management" at bounding box center [0, 0] width 0 height 0
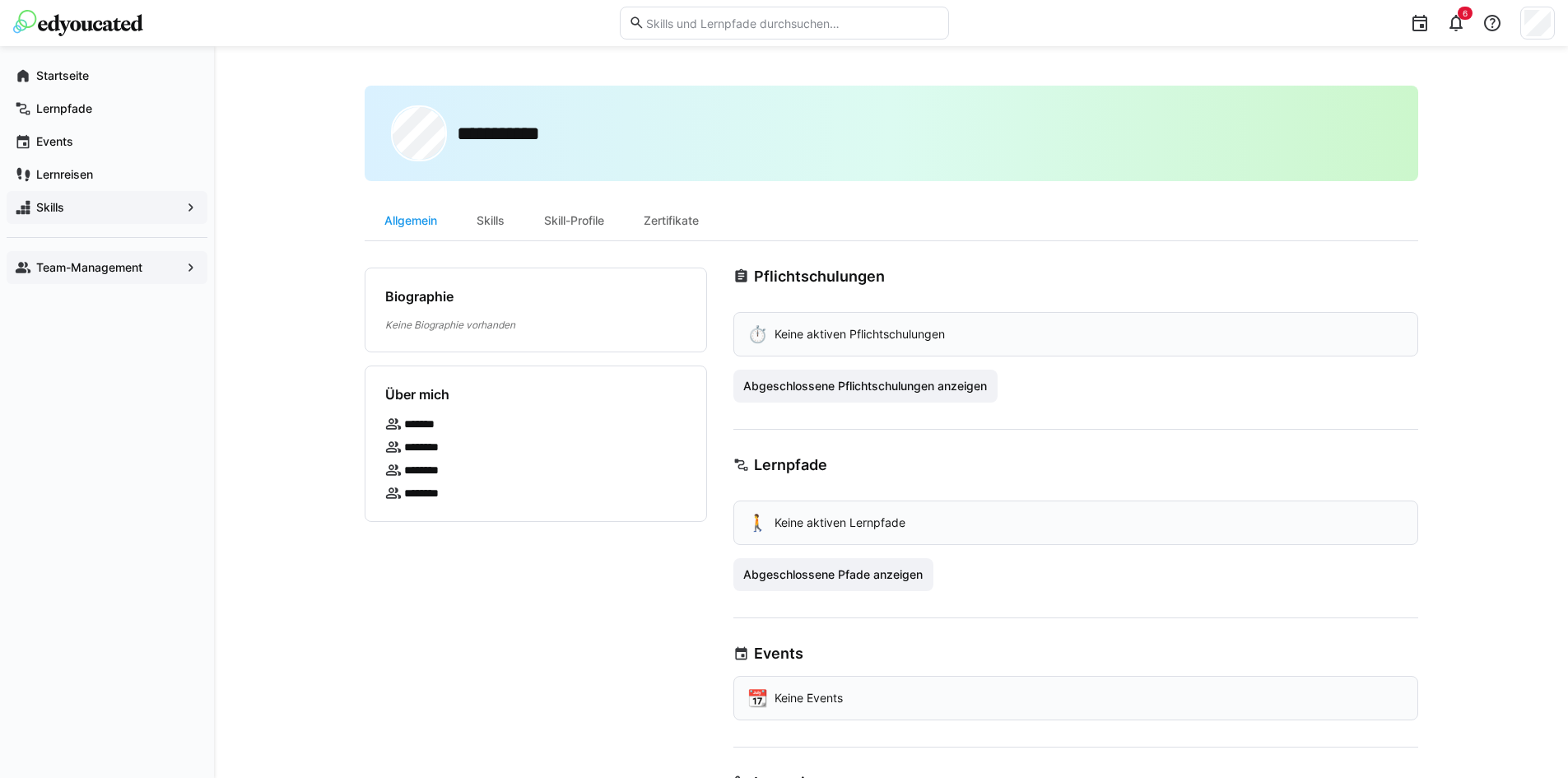
click at [0, 0] on app-navigation-label "Team-Management" at bounding box center [0, 0] width 0 height 0
click at [644, 215] on div "Zertifikate" at bounding box center [670, 221] width 94 height 40
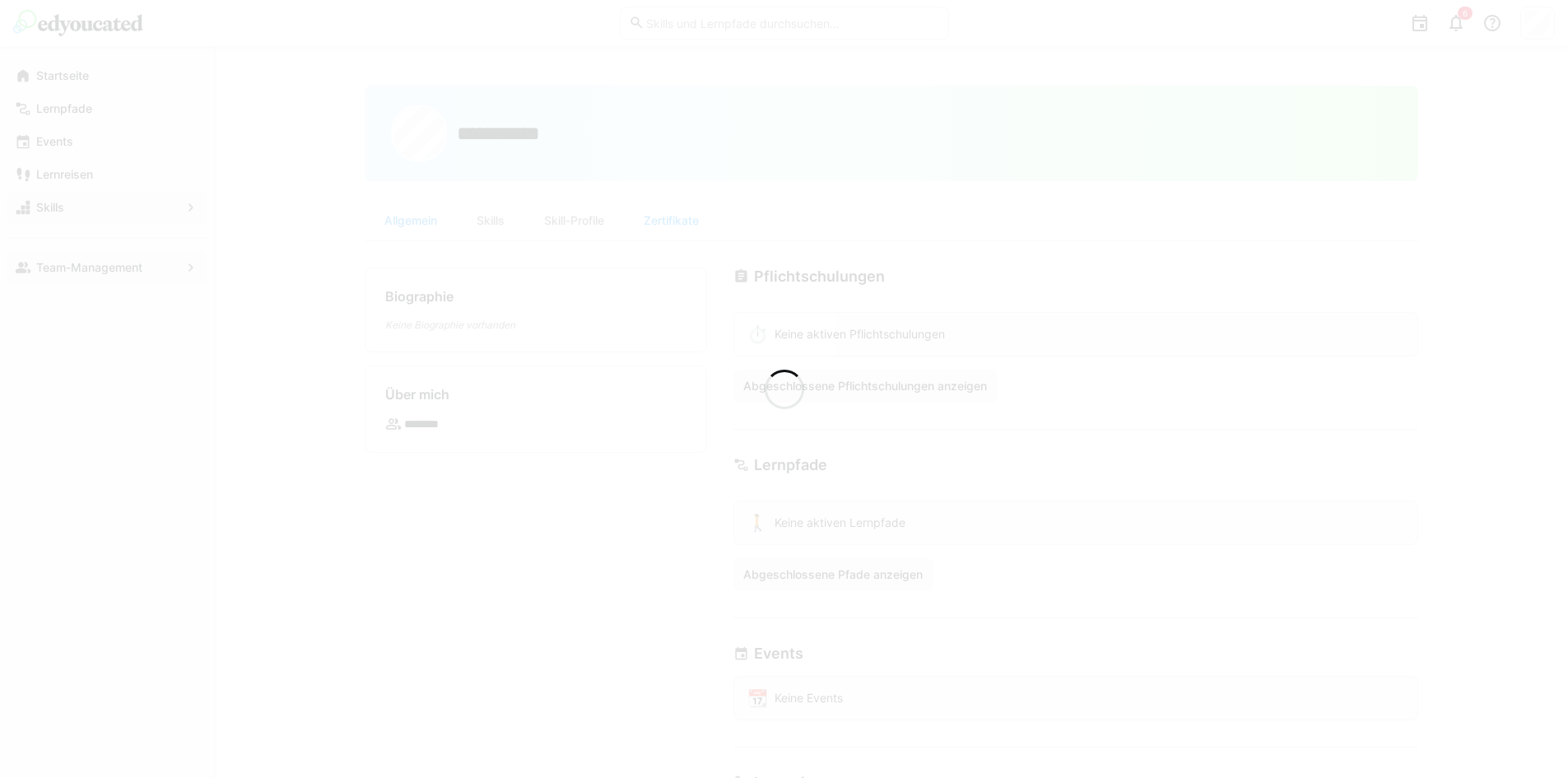
click at [591, 214] on div at bounding box center [784, 389] width 1568 height 778
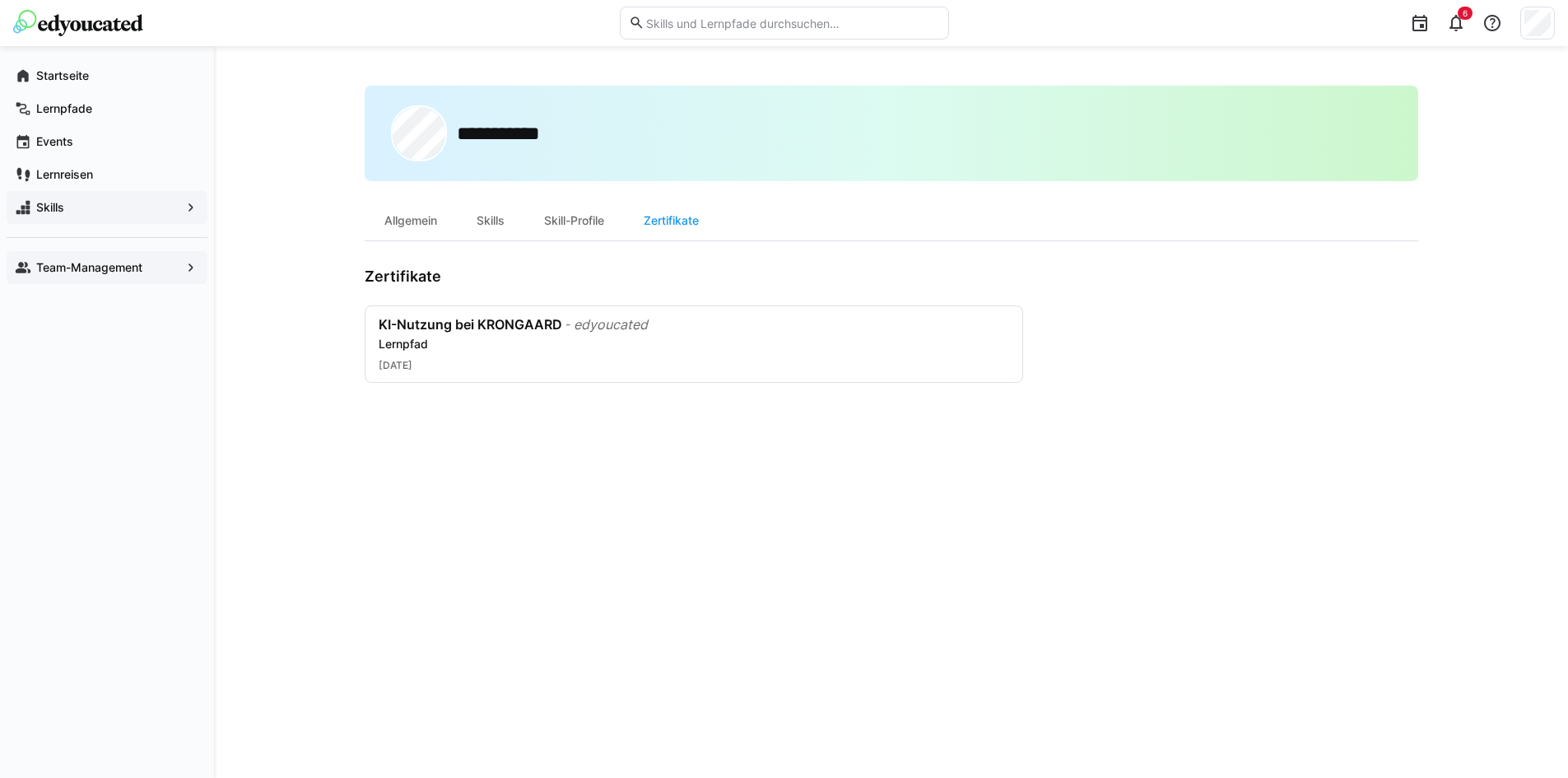
click at [591, 214] on div "Skill-Profile" at bounding box center [574, 221] width 99 height 40
click at [499, 223] on div "Skills" at bounding box center [491, 221] width 67 height 40
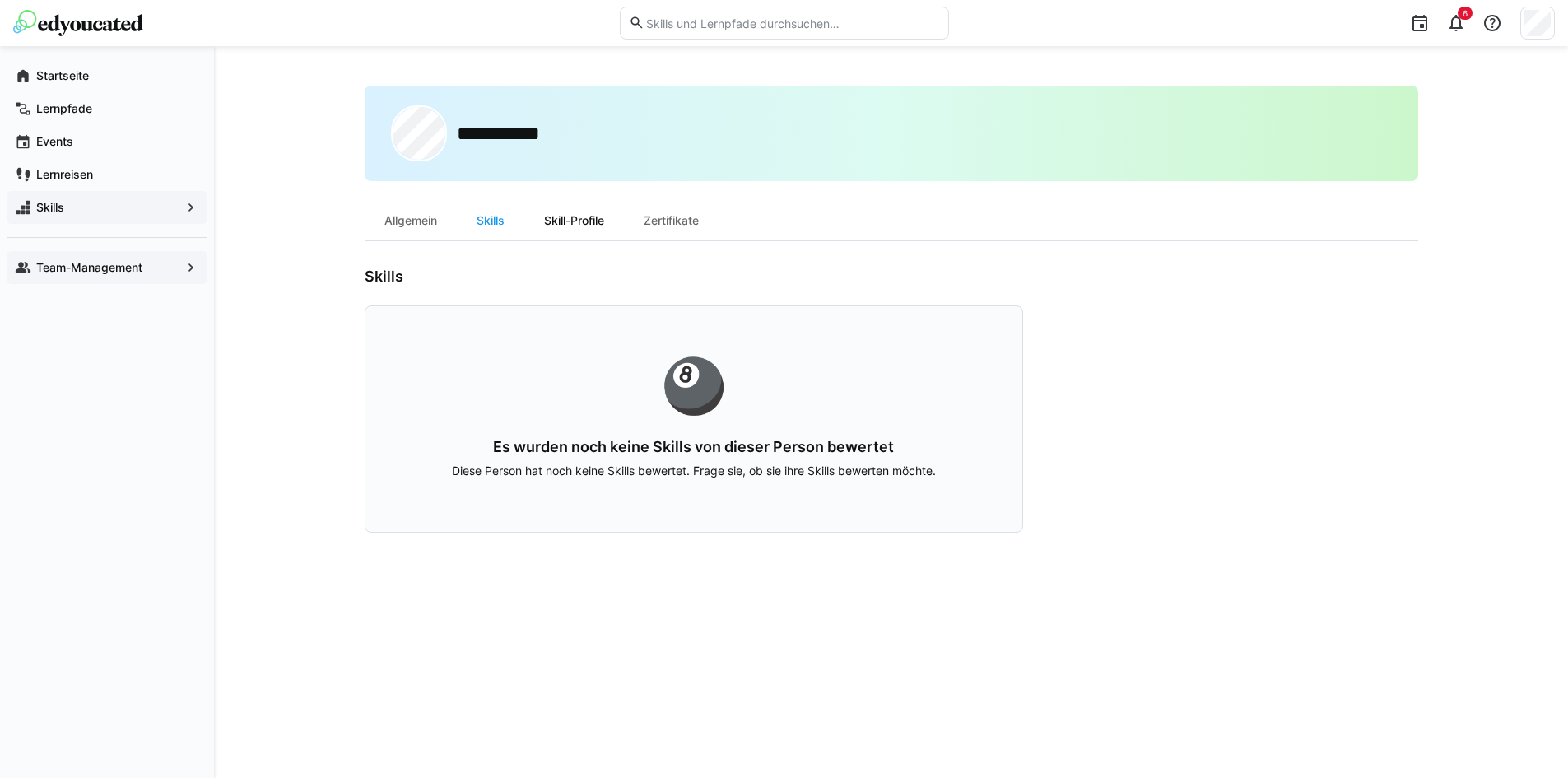
click at [574, 211] on div "Skill-Profile" at bounding box center [574, 221] width 99 height 40
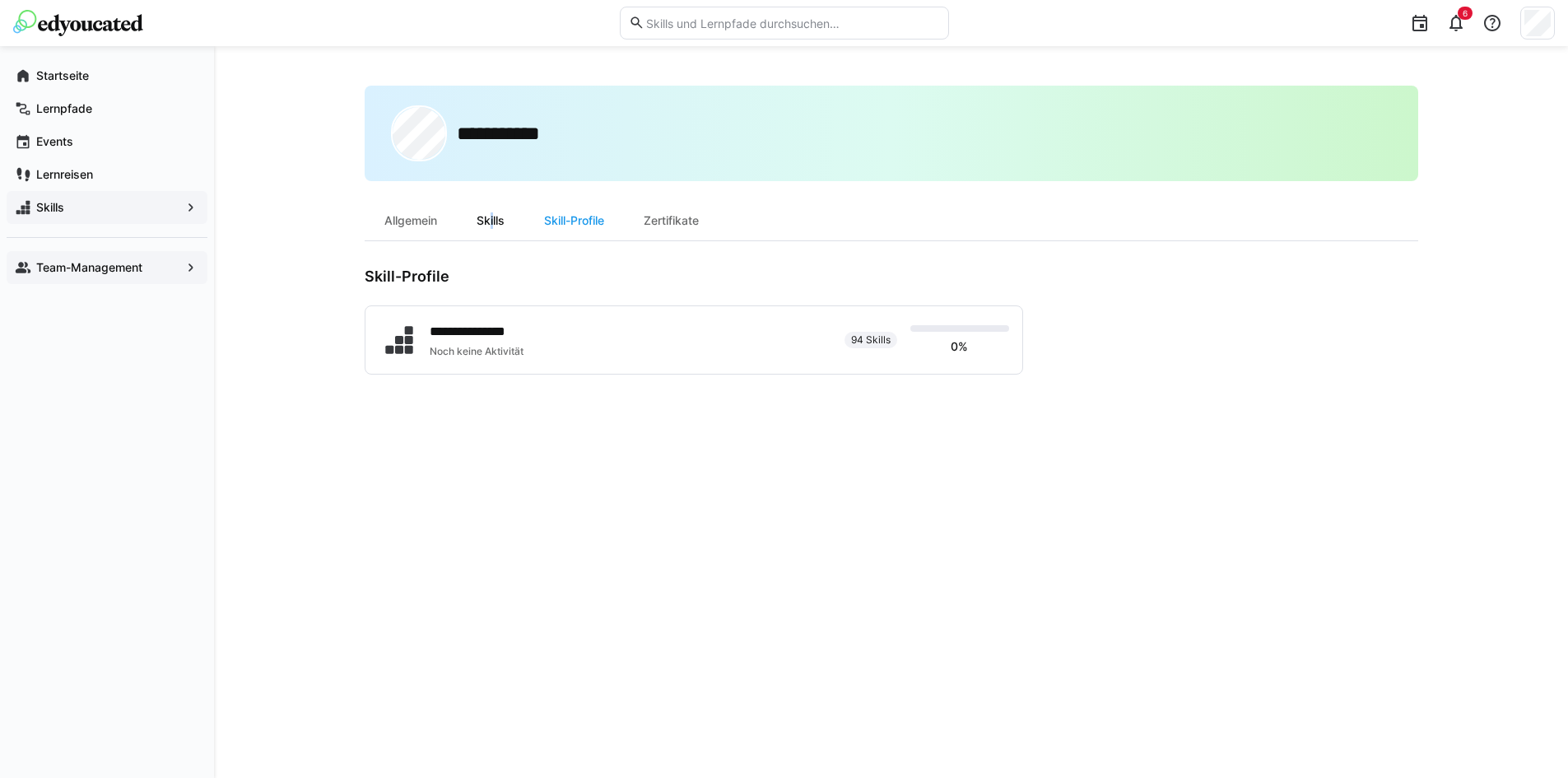
click at [490, 225] on div "Skills" at bounding box center [491, 221] width 67 height 40
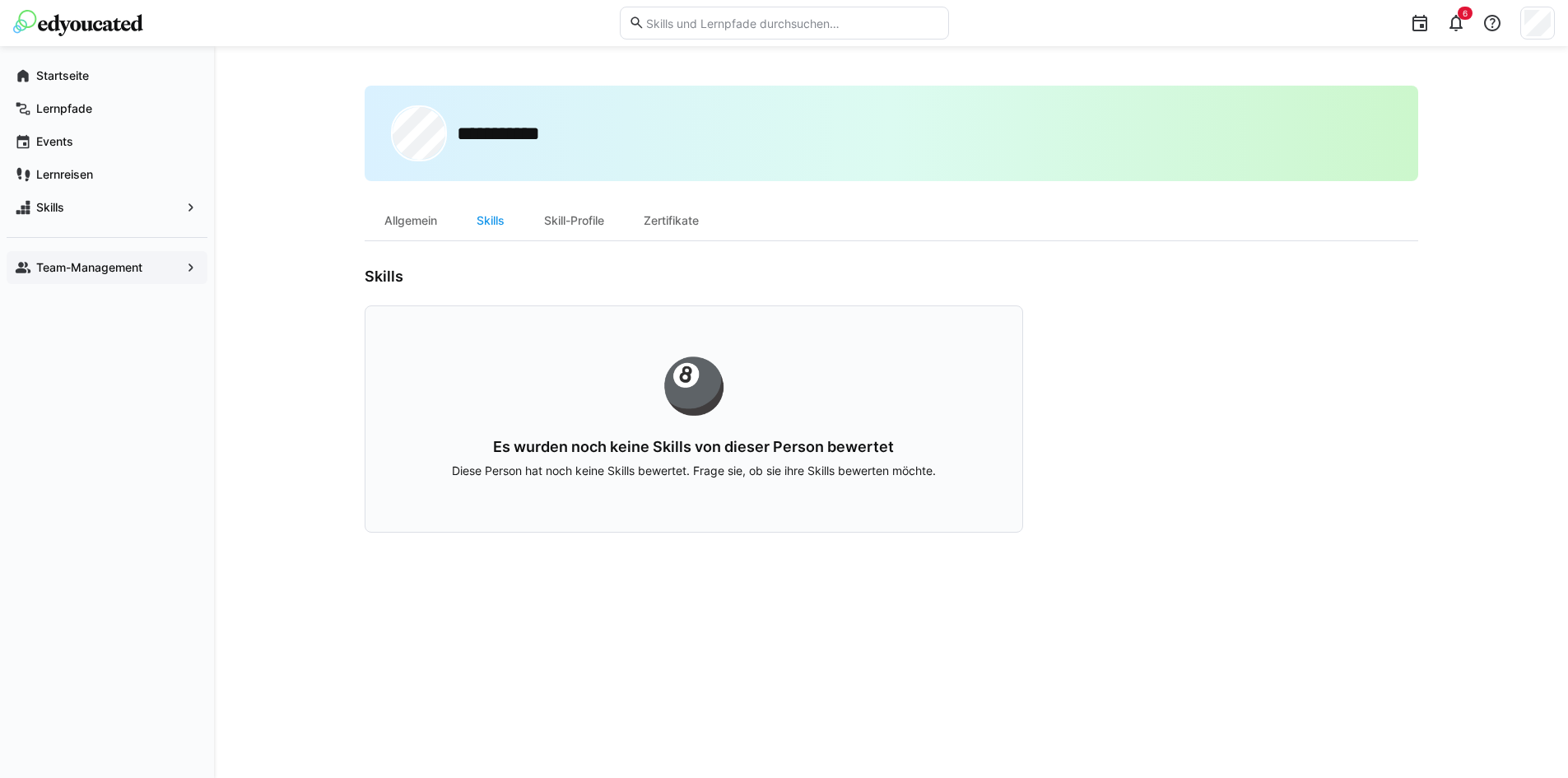
drag, startPoint x: 51, startPoint y: 206, endPoint x: 870, endPoint y: 298, distance: 824.2
click at [0, 0] on app-navigation-label "Skills" at bounding box center [0, 0] width 0 height 0
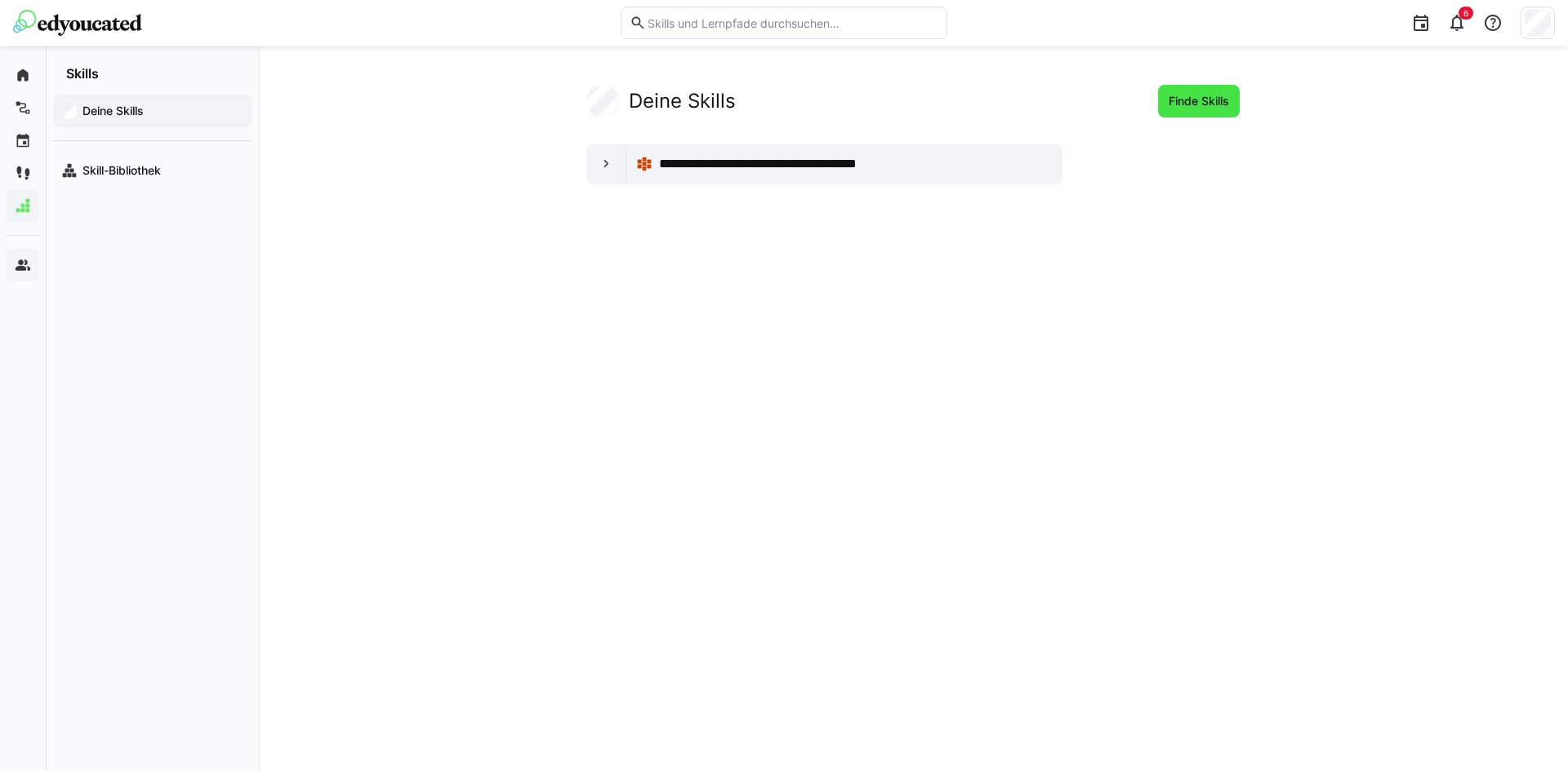
click at [1225, 114] on span "Finde Skills" at bounding box center [1198, 100] width 82 height 32
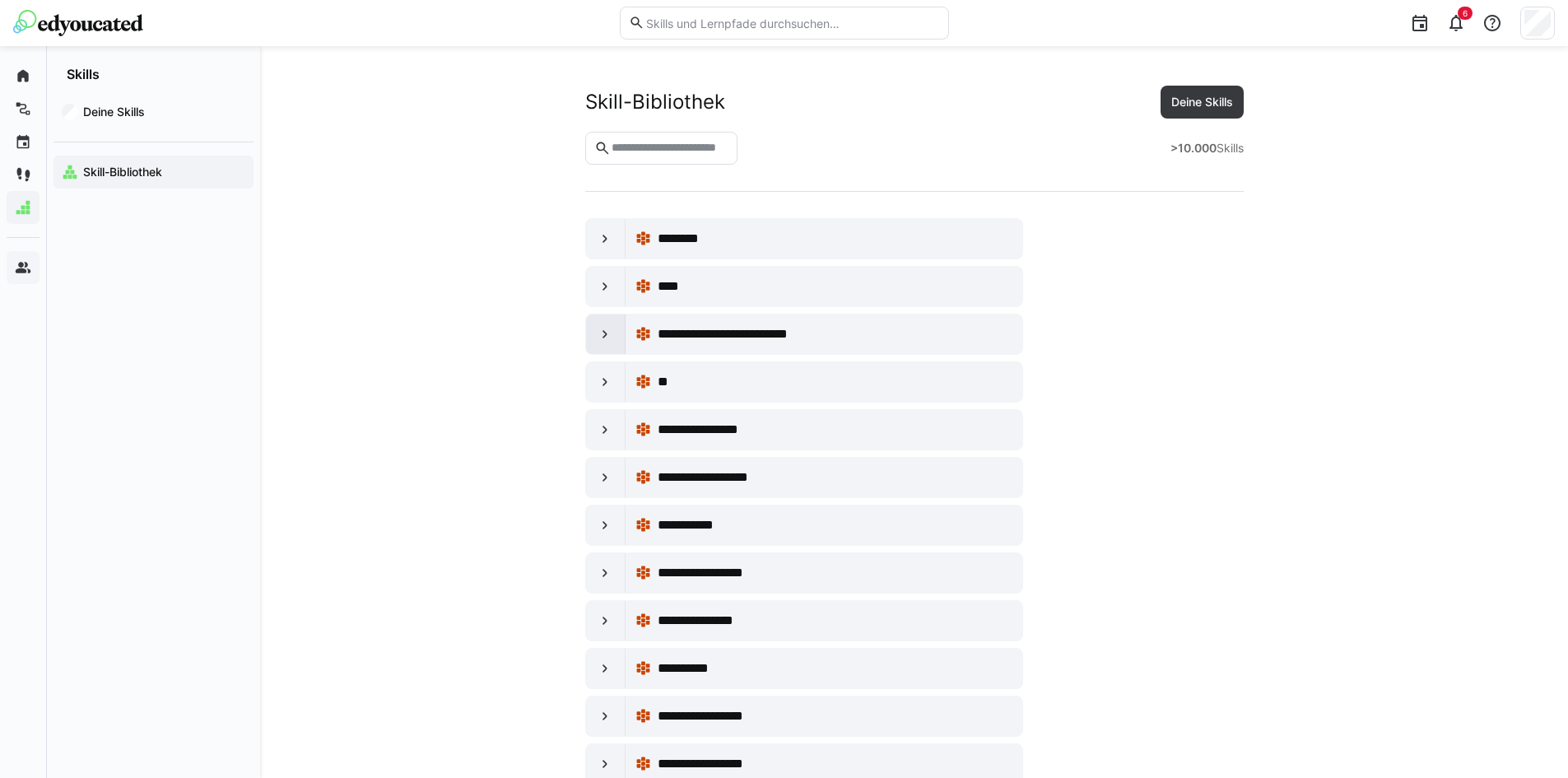
click at [601, 325] on div at bounding box center [606, 334] width 40 height 40
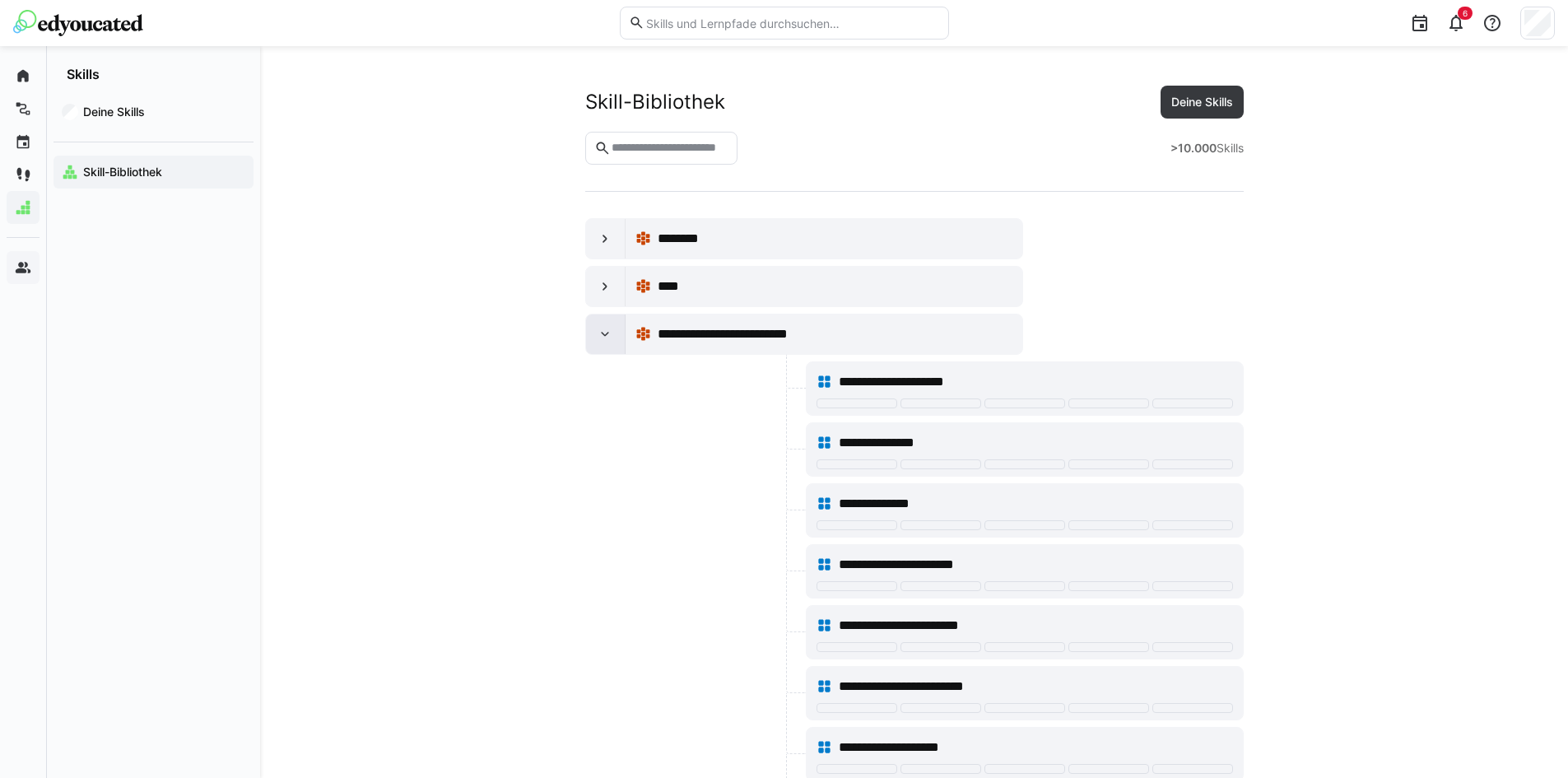
click at [609, 329] on eds-icon at bounding box center [605, 334] width 17 height 17
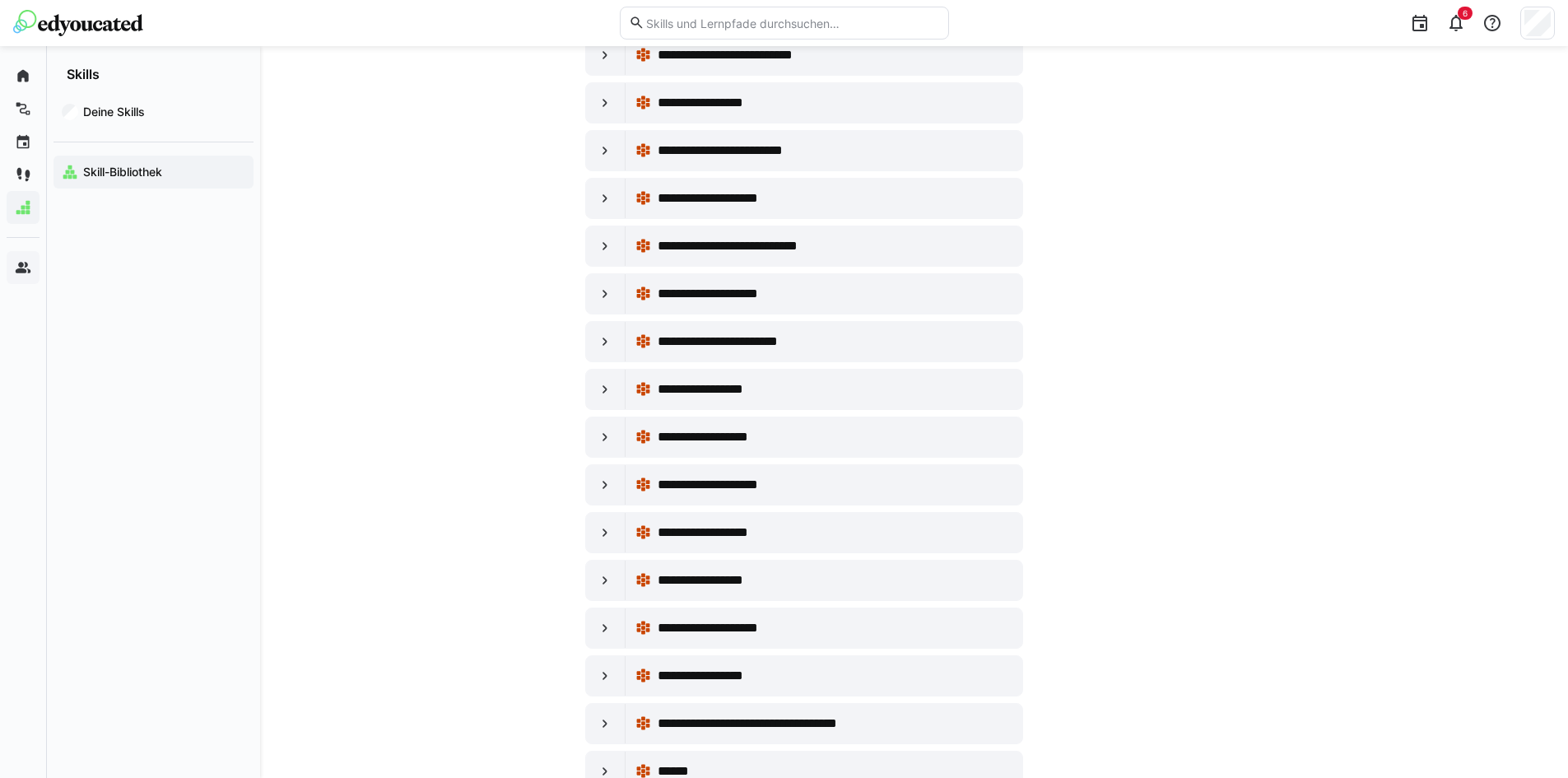
scroll to position [4943, 0]
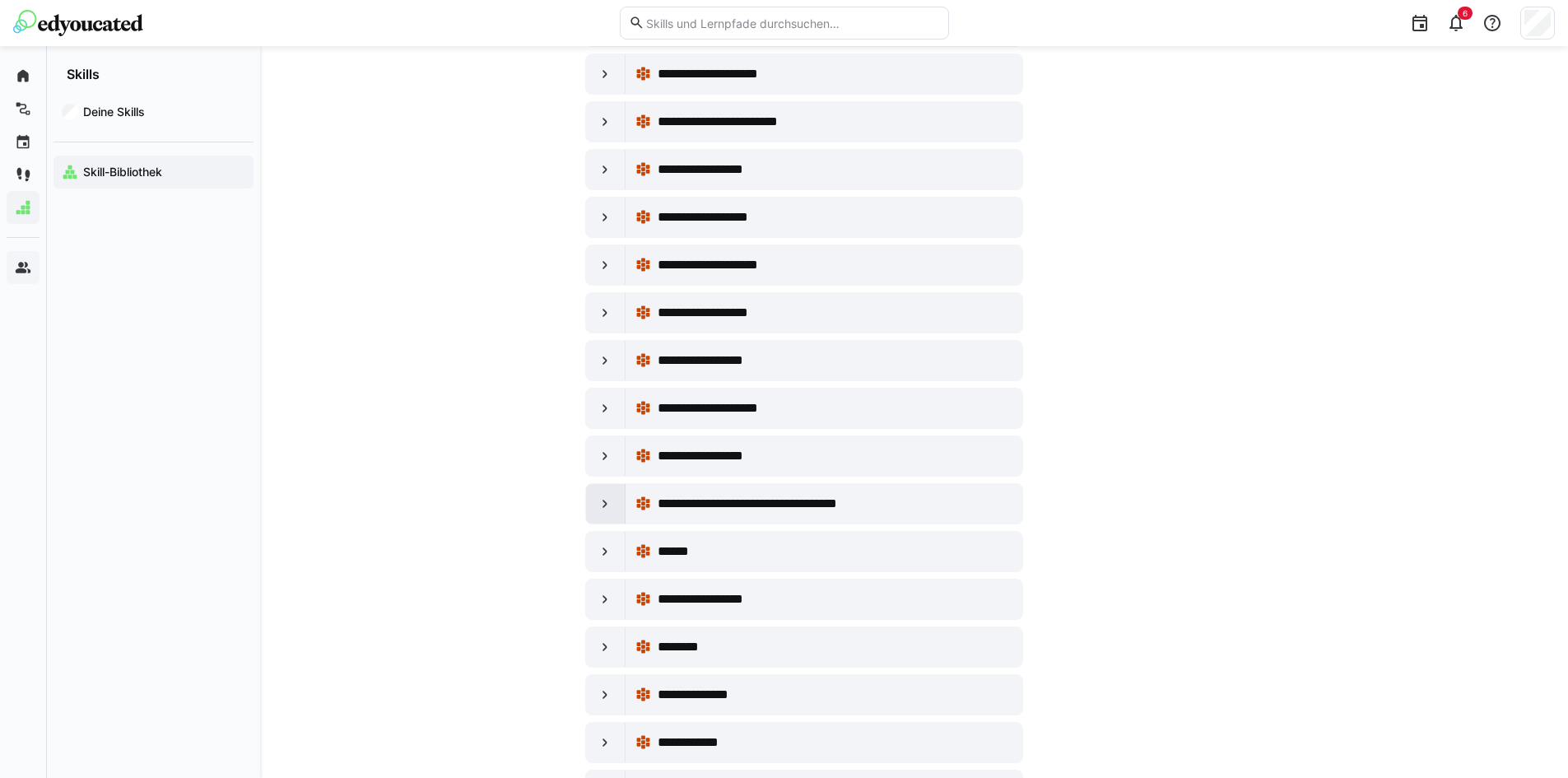
click at [612, 500] on eds-icon at bounding box center [605, 504] width 17 height 17
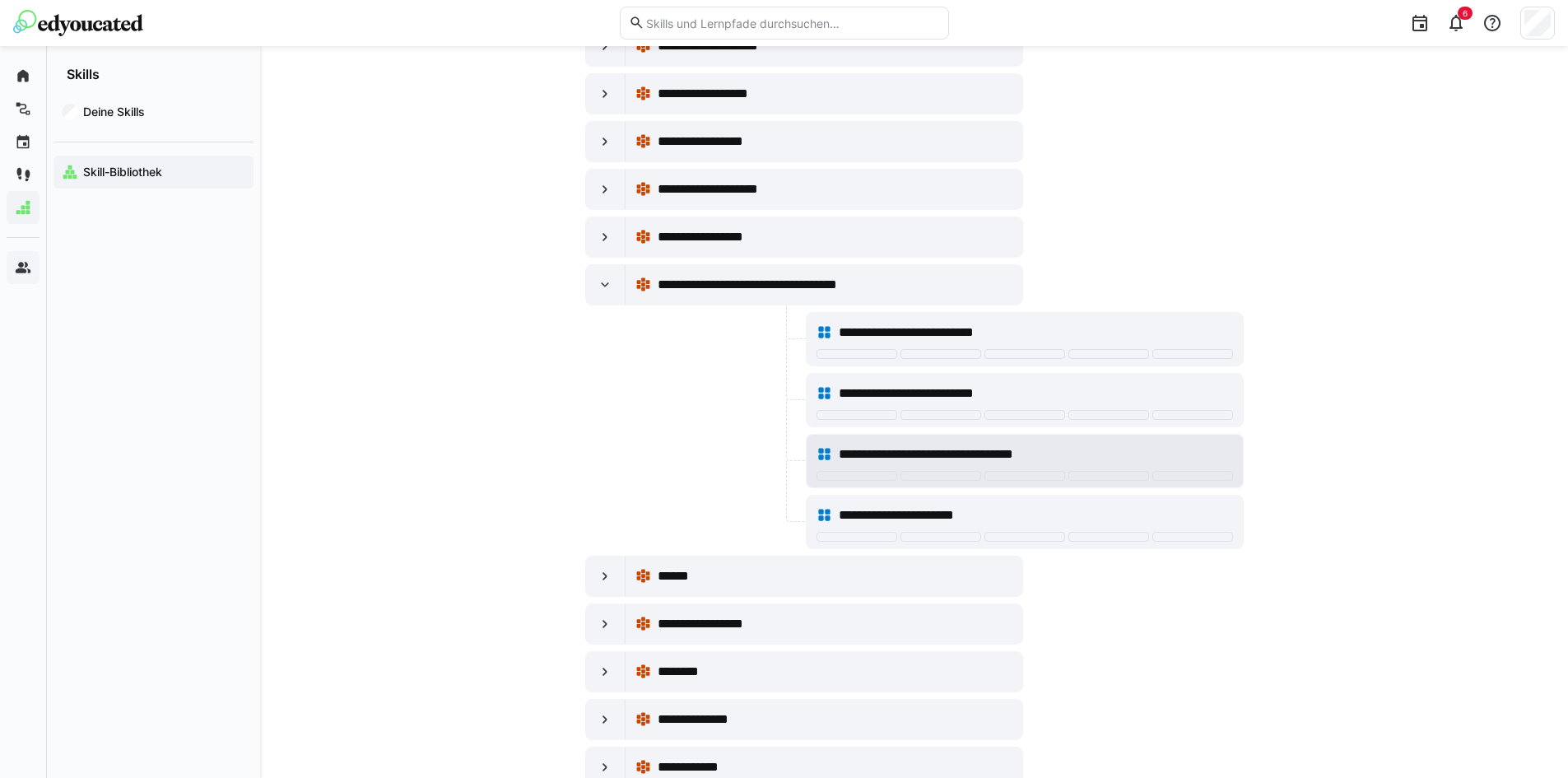
scroll to position [5162, 0]
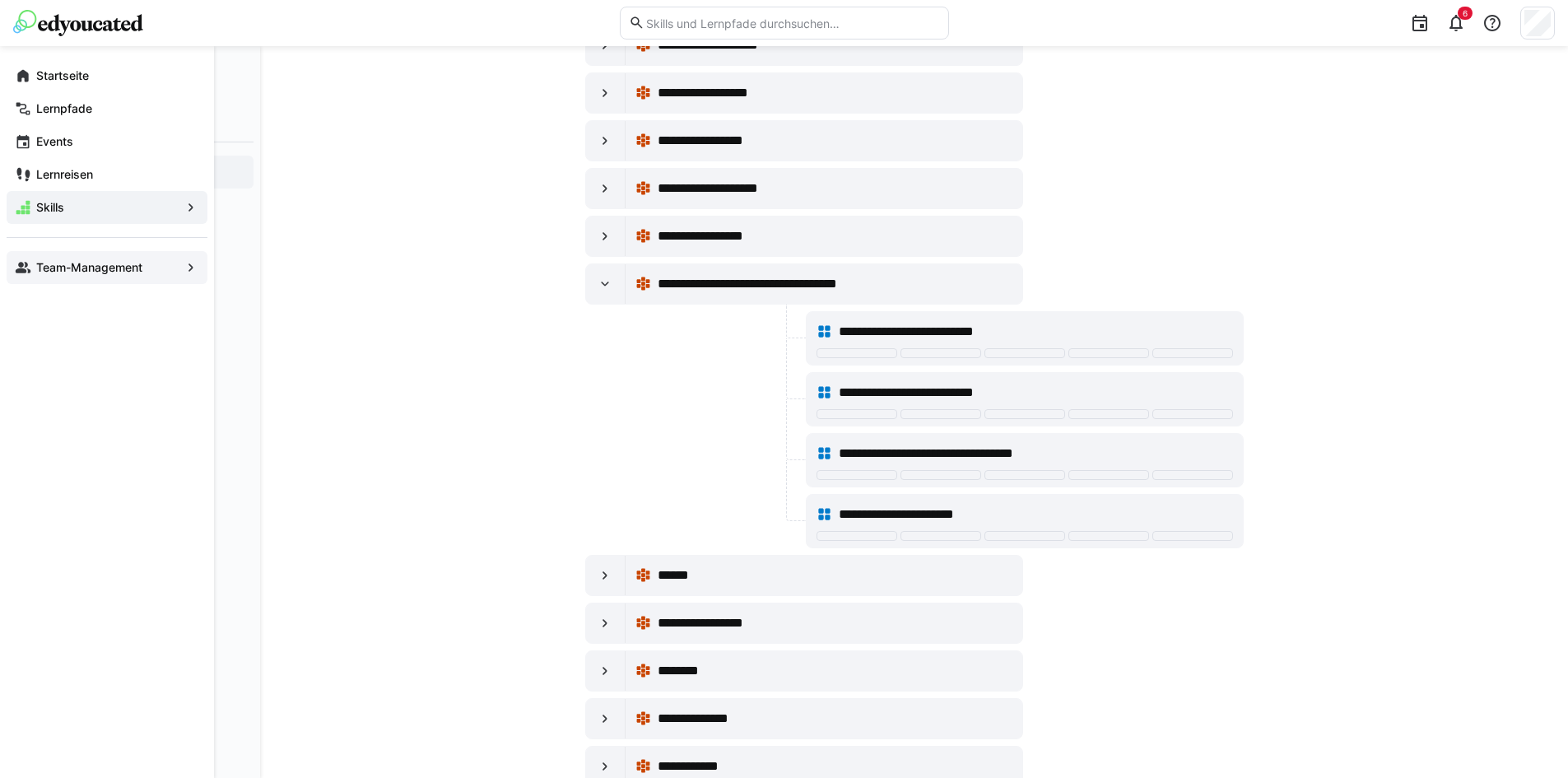
click at [0, 0] on app-navigation-label "Team-Management" at bounding box center [0, 0] width 0 height 0
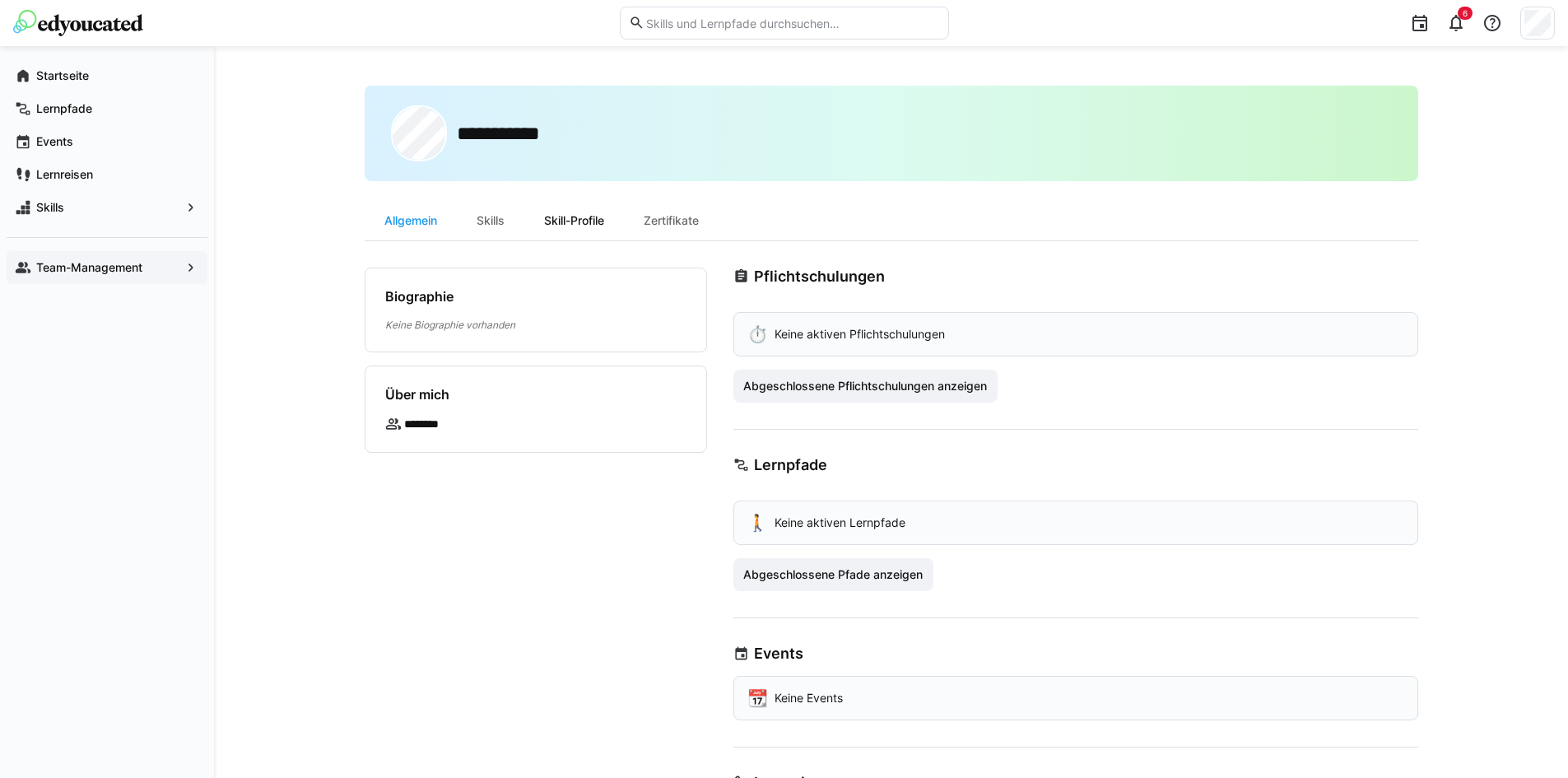
click at [545, 223] on div "Skill-Profile" at bounding box center [574, 221] width 99 height 40
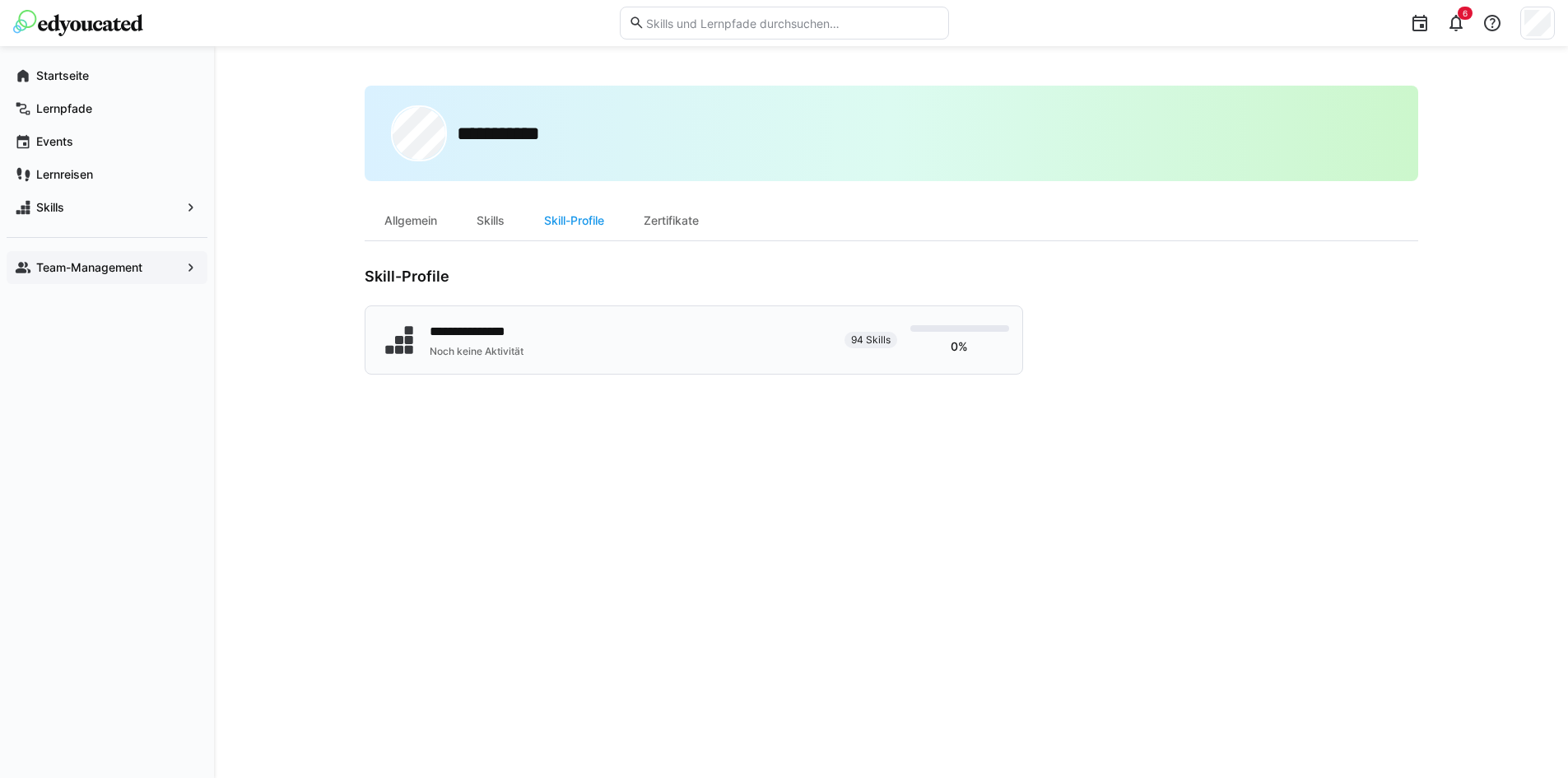
click at [569, 336] on div "**********" at bounding box center [605, 340] width 453 height 42
